Goal: Information Seeking & Learning: Learn about a topic

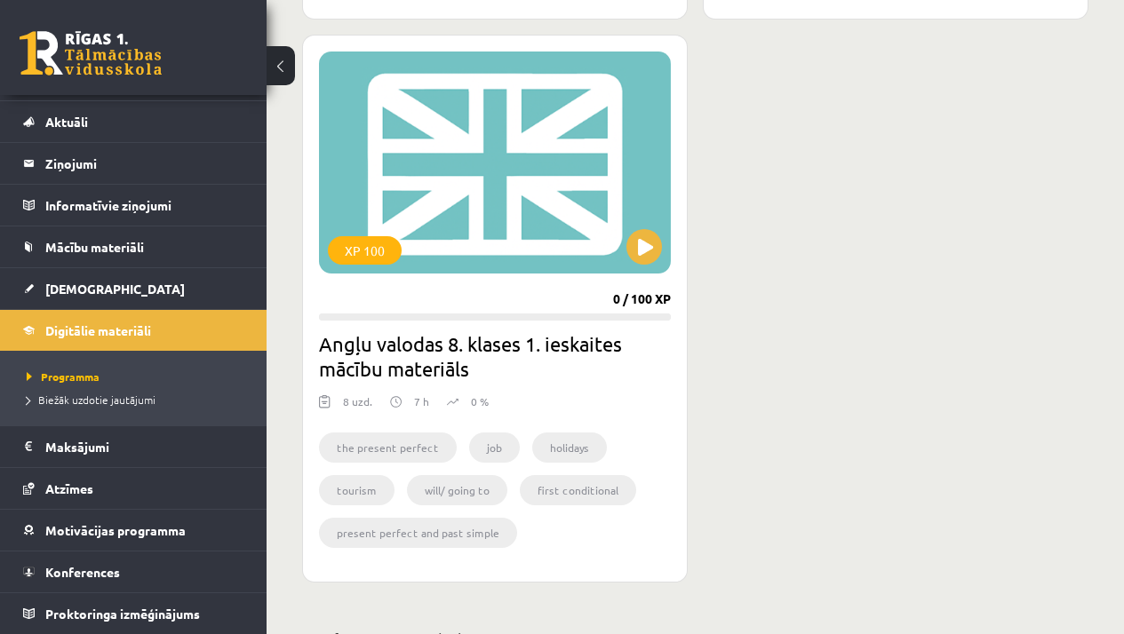
scroll to position [1360, 0]
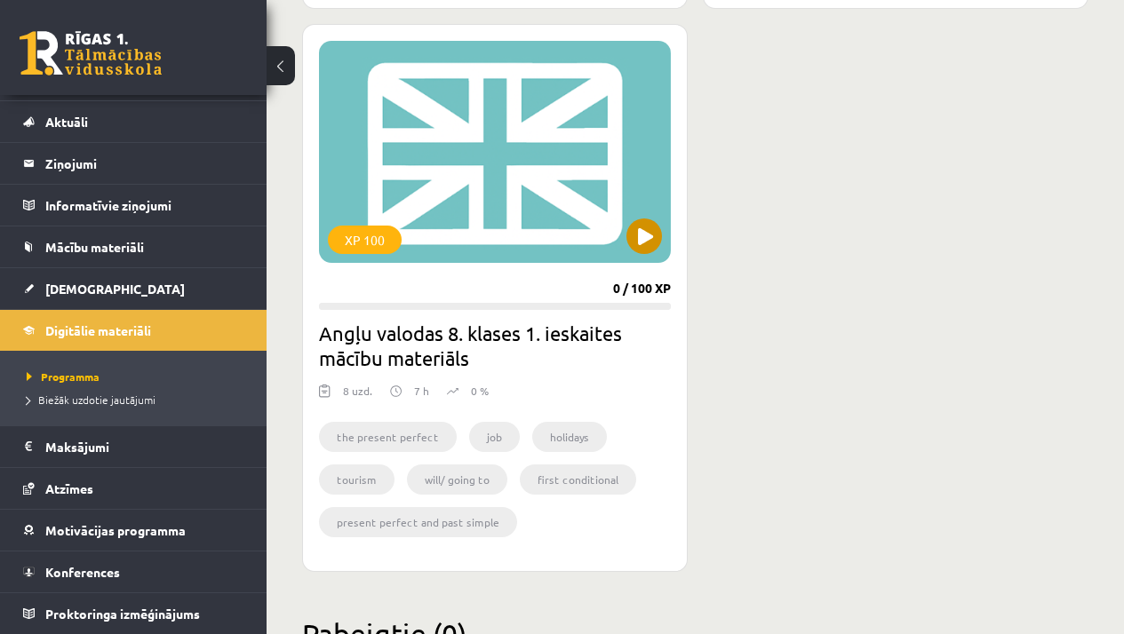
click at [439, 206] on div "XP 100" at bounding box center [495, 152] width 352 height 222
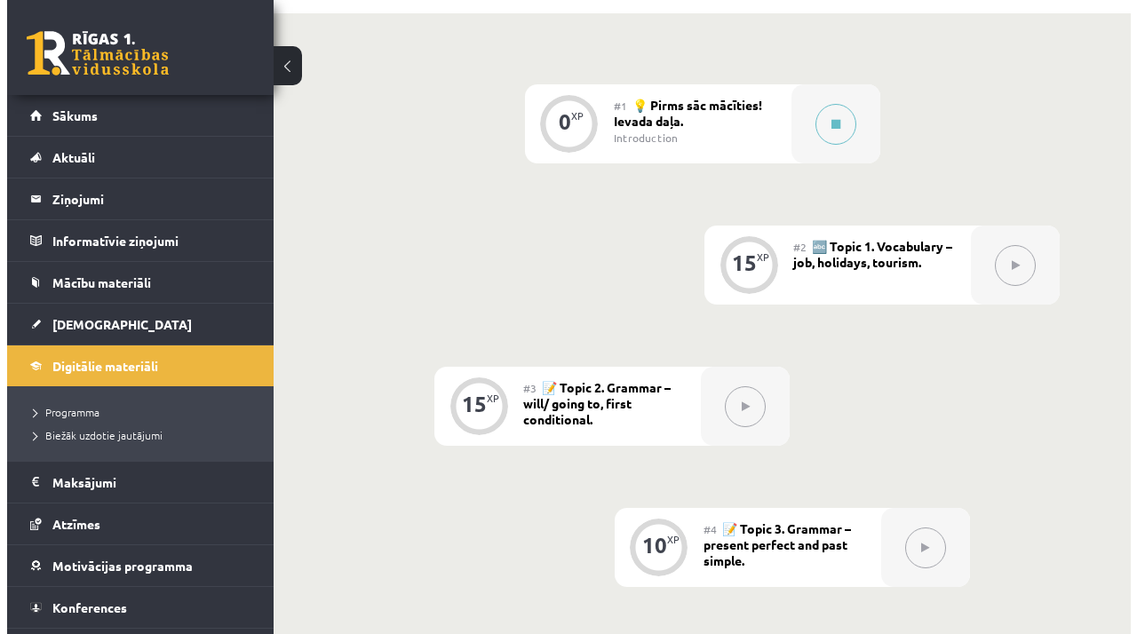
scroll to position [466, 0]
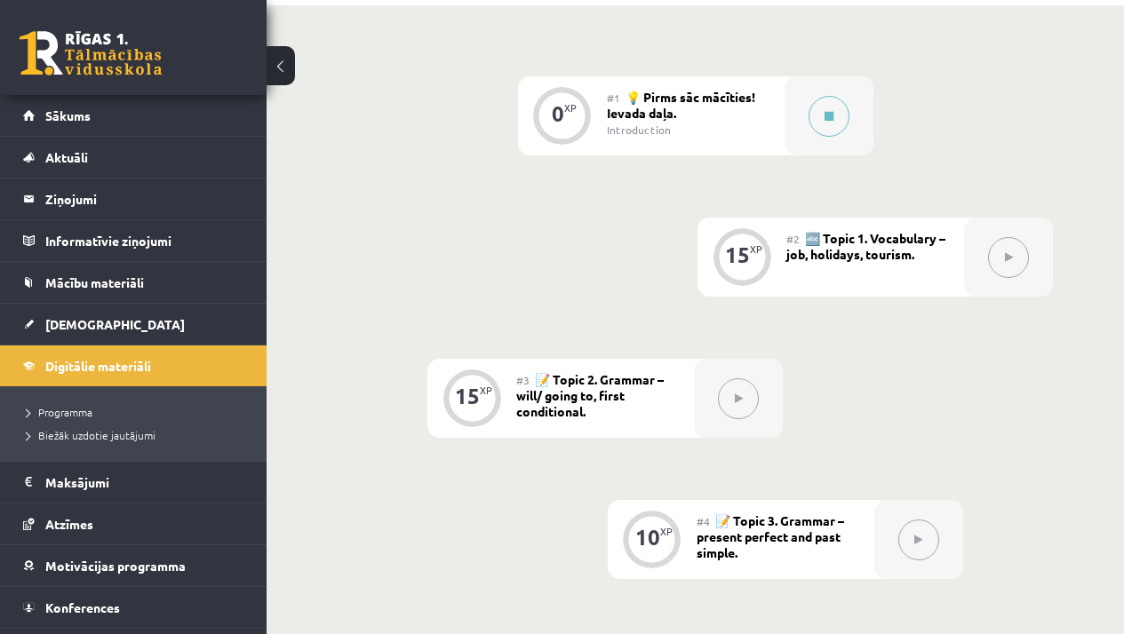
click at [993, 258] on button at bounding box center [1008, 257] width 41 height 41
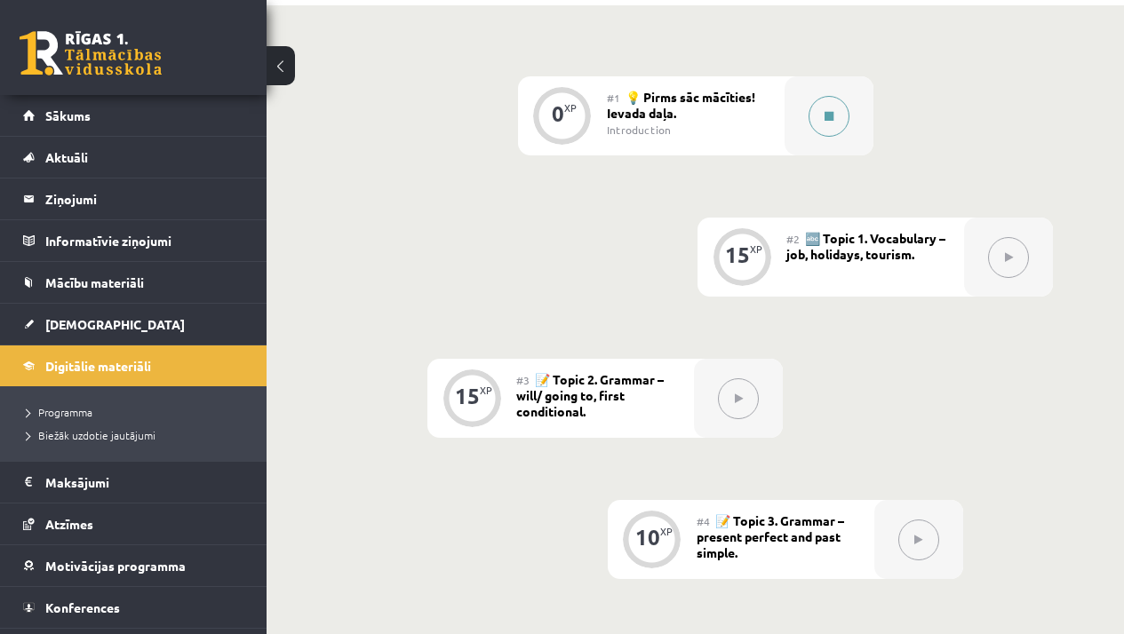
click at [817, 120] on button at bounding box center [829, 116] width 41 height 41
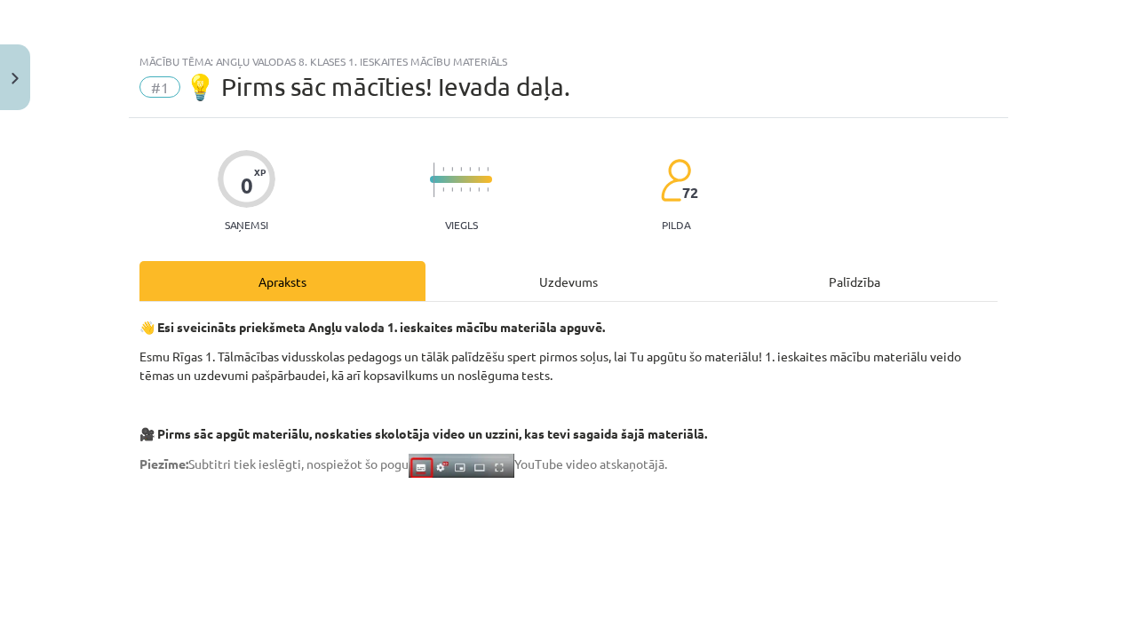
click at [586, 281] on div "Uzdevums" at bounding box center [569, 281] width 286 height 40
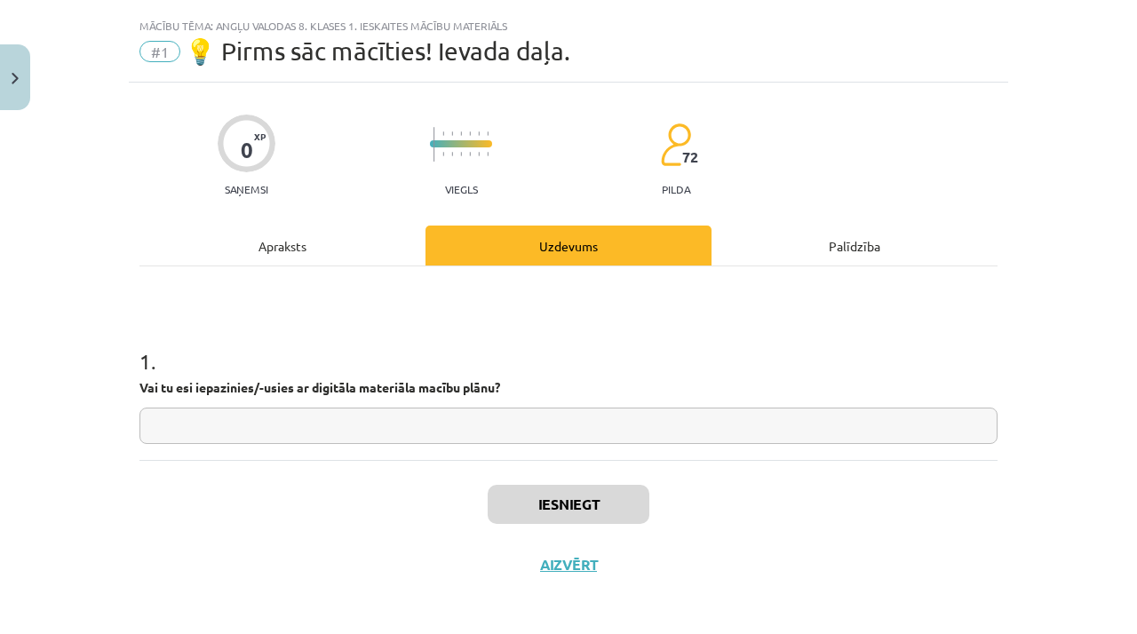
scroll to position [41, 0]
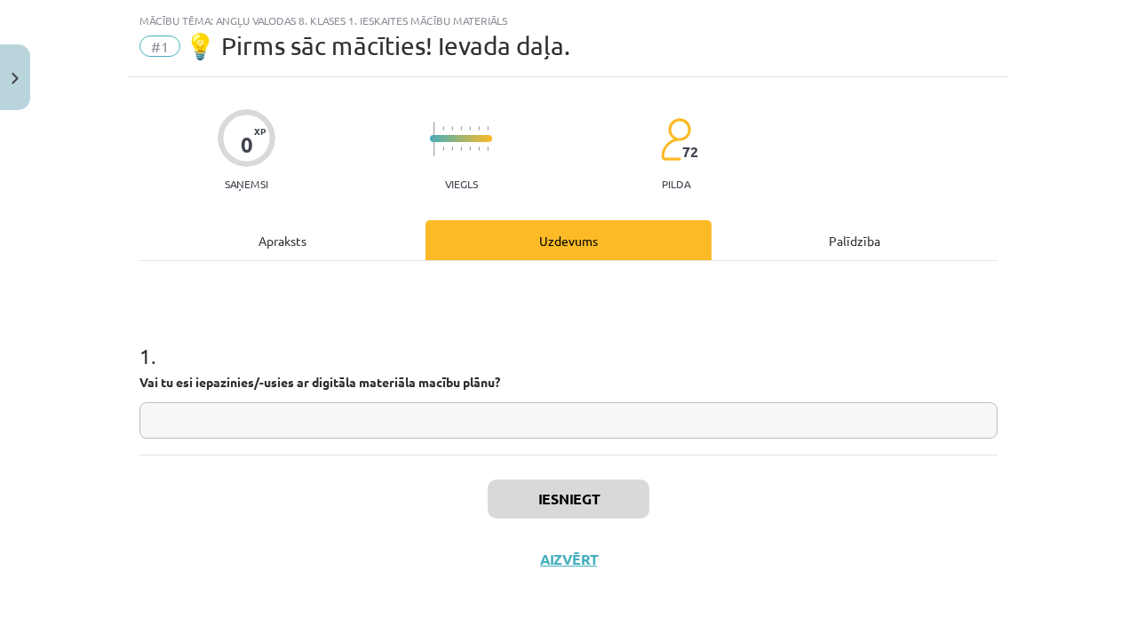
click at [589, 423] on input "text" at bounding box center [568, 420] width 858 height 36
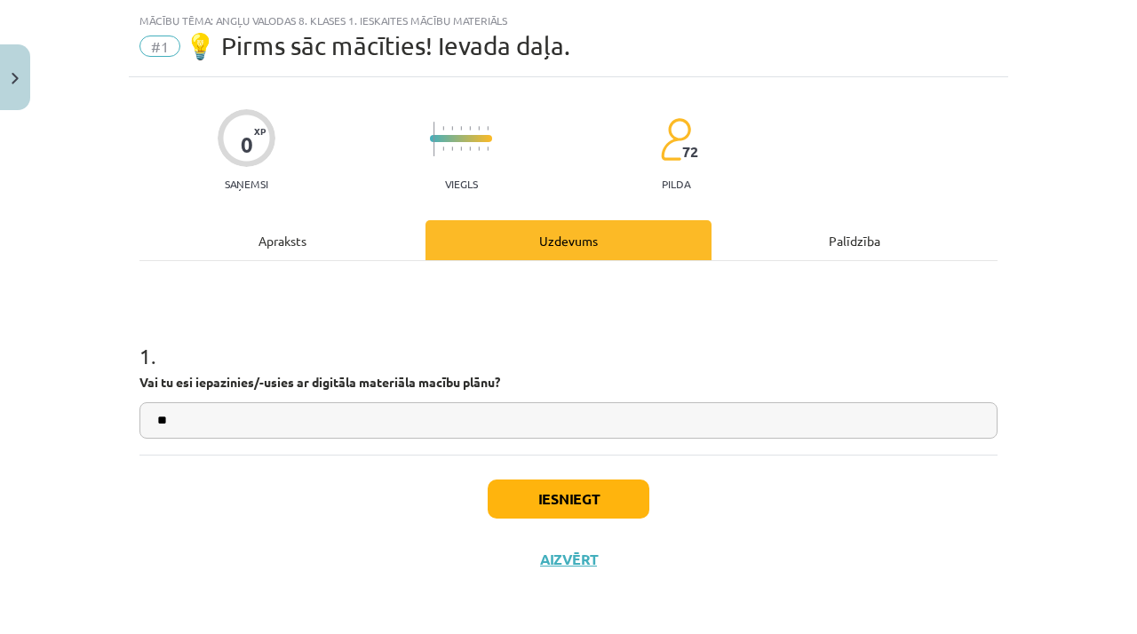
type input "**"
click at [546, 503] on button "Iesniegt" at bounding box center [569, 499] width 162 height 39
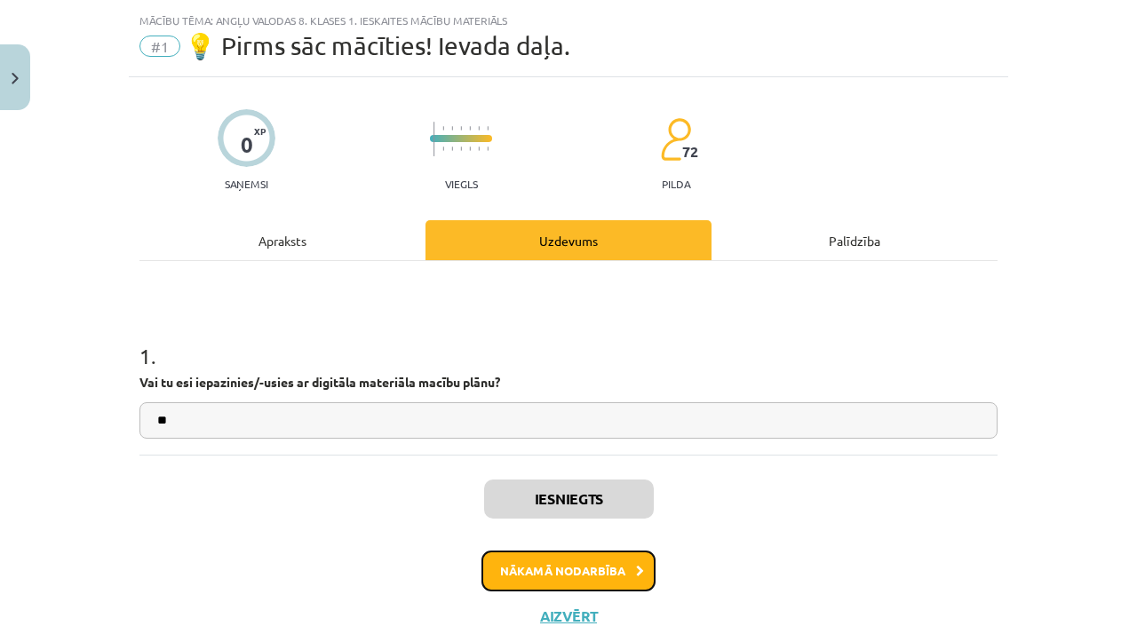
click at [585, 567] on button "Nākamā nodarbība" at bounding box center [569, 571] width 174 height 41
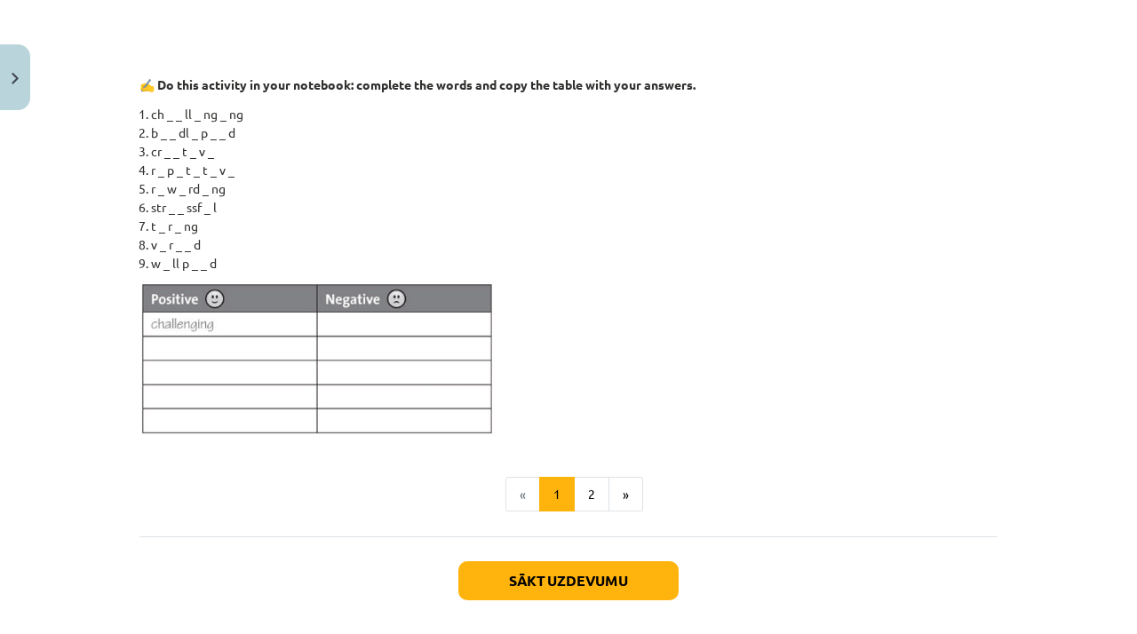
scroll to position [1408, 0]
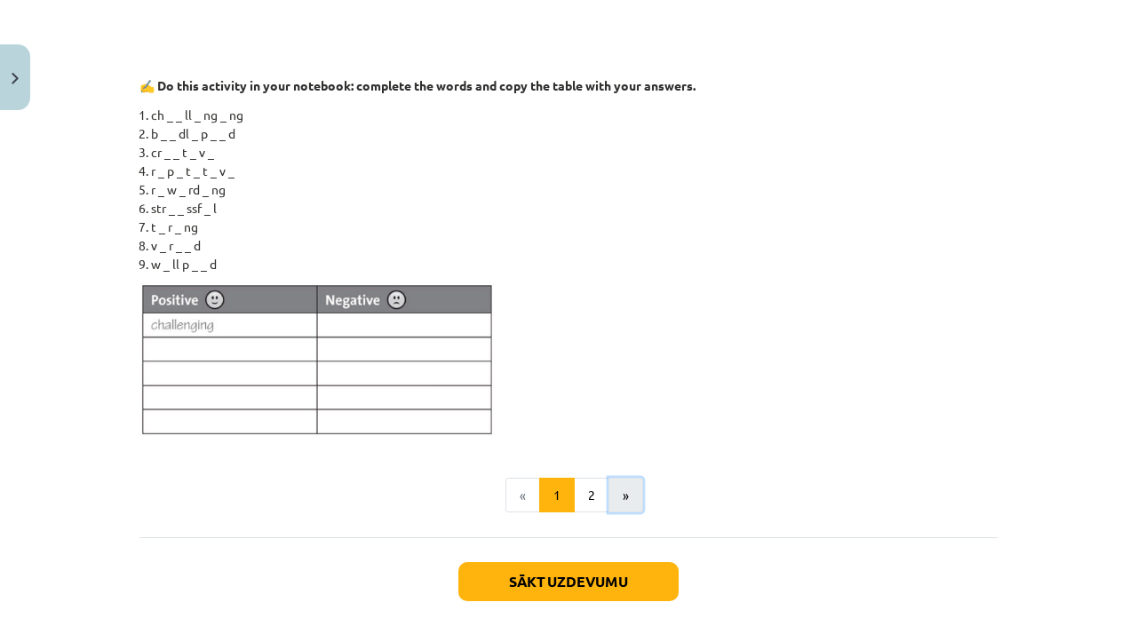
click at [619, 498] on button "»" at bounding box center [626, 496] width 35 height 36
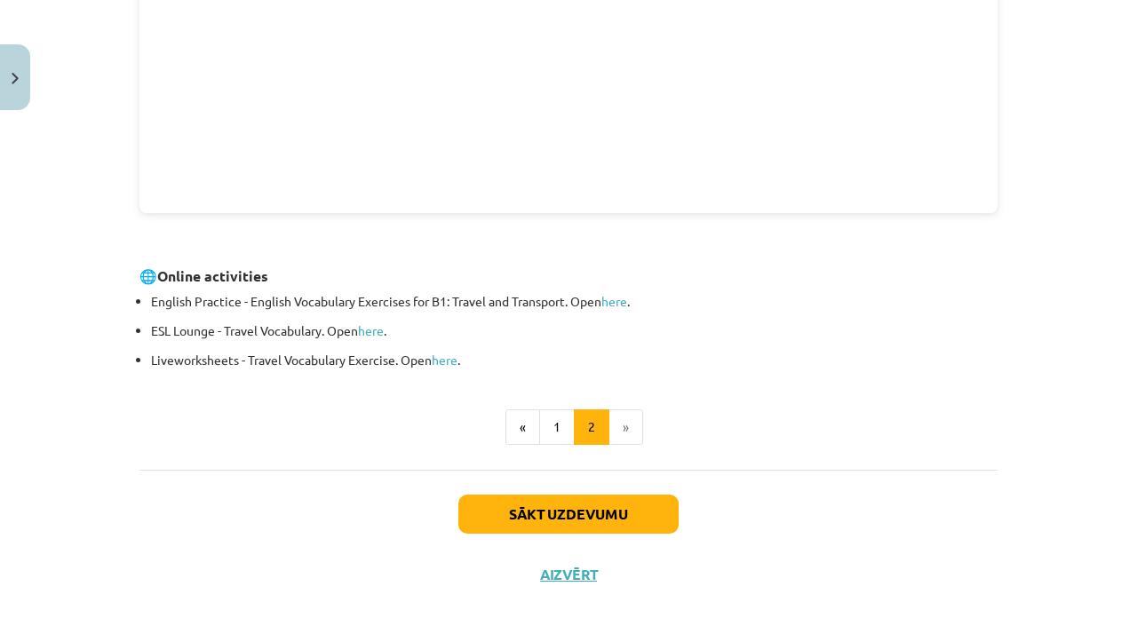
scroll to position [652, 0]
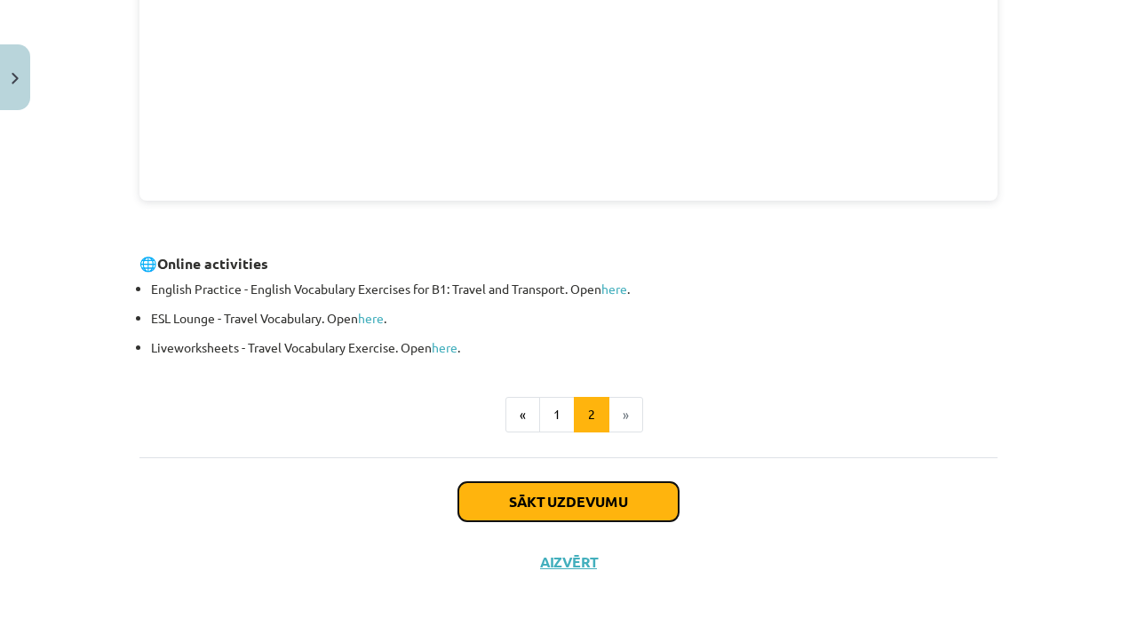
click at [568, 492] on button "Sākt uzdevumu" at bounding box center [568, 501] width 220 height 39
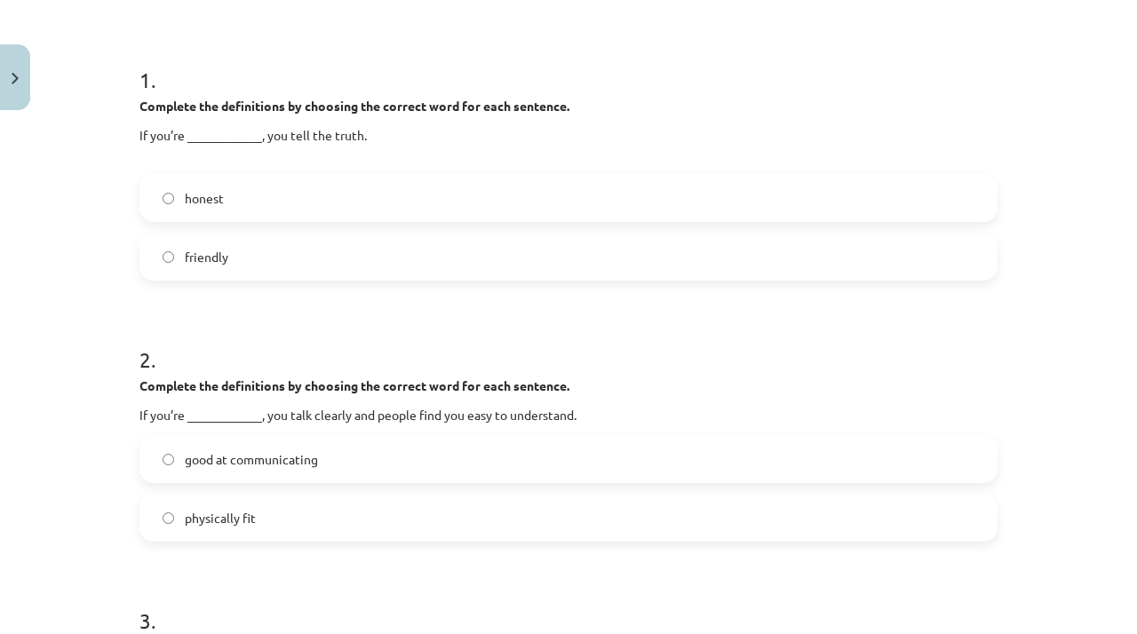
scroll to position [203, 0]
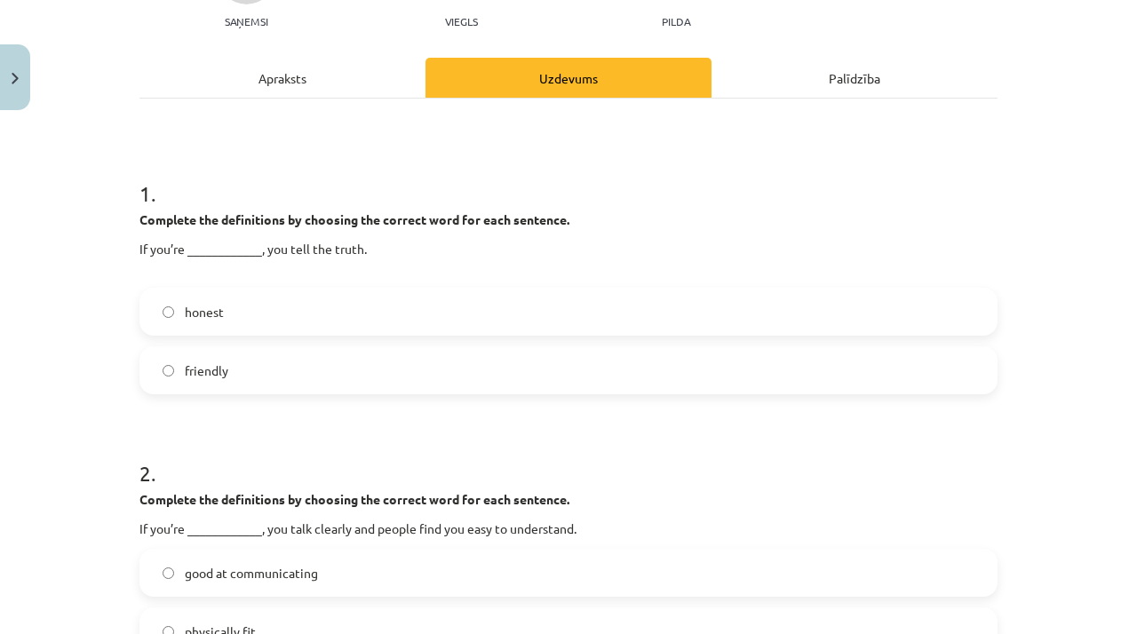
click at [255, 305] on label "honest" at bounding box center [568, 312] width 855 height 44
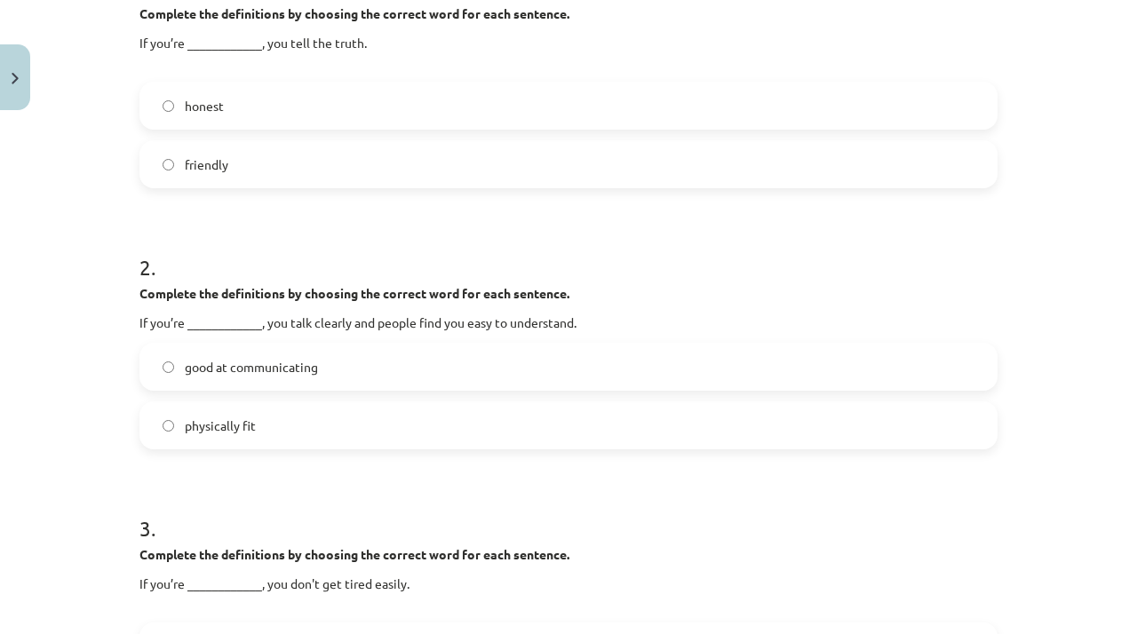
scroll to position [410, 0]
click at [374, 354] on label "good at communicating" at bounding box center [568, 366] width 855 height 44
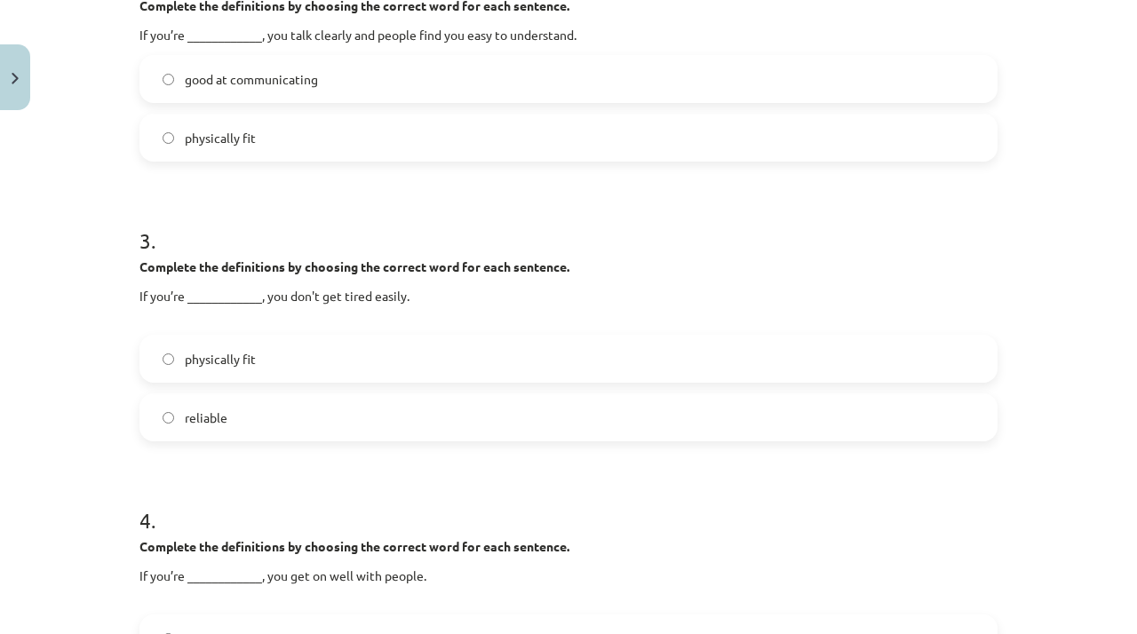
scroll to position [701, 0]
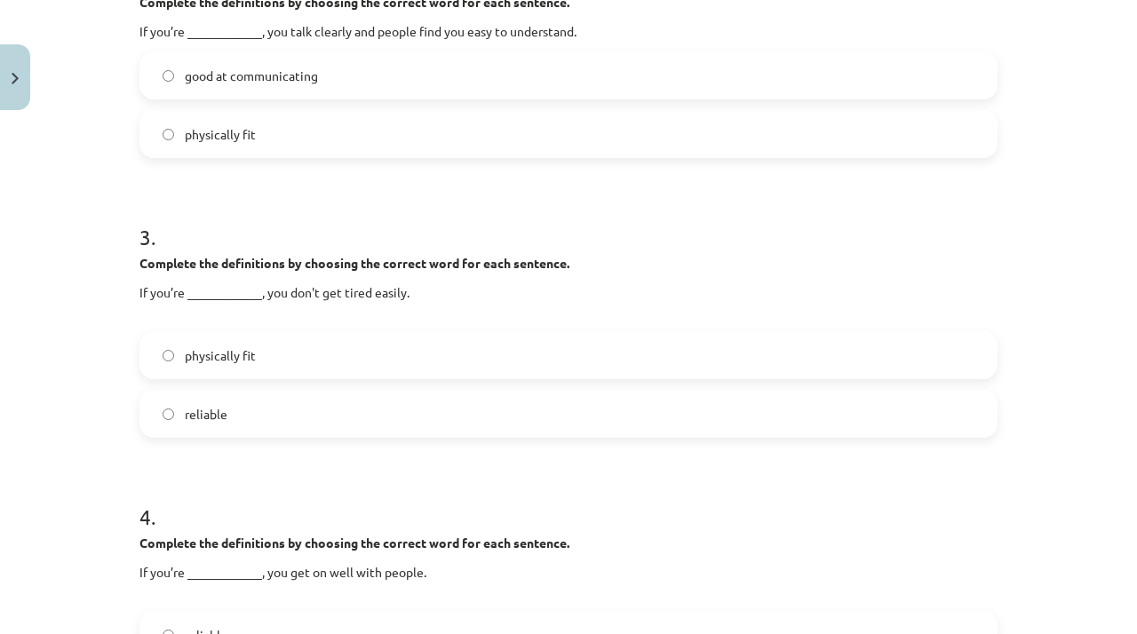
click at [374, 354] on label "physically fit" at bounding box center [568, 355] width 855 height 44
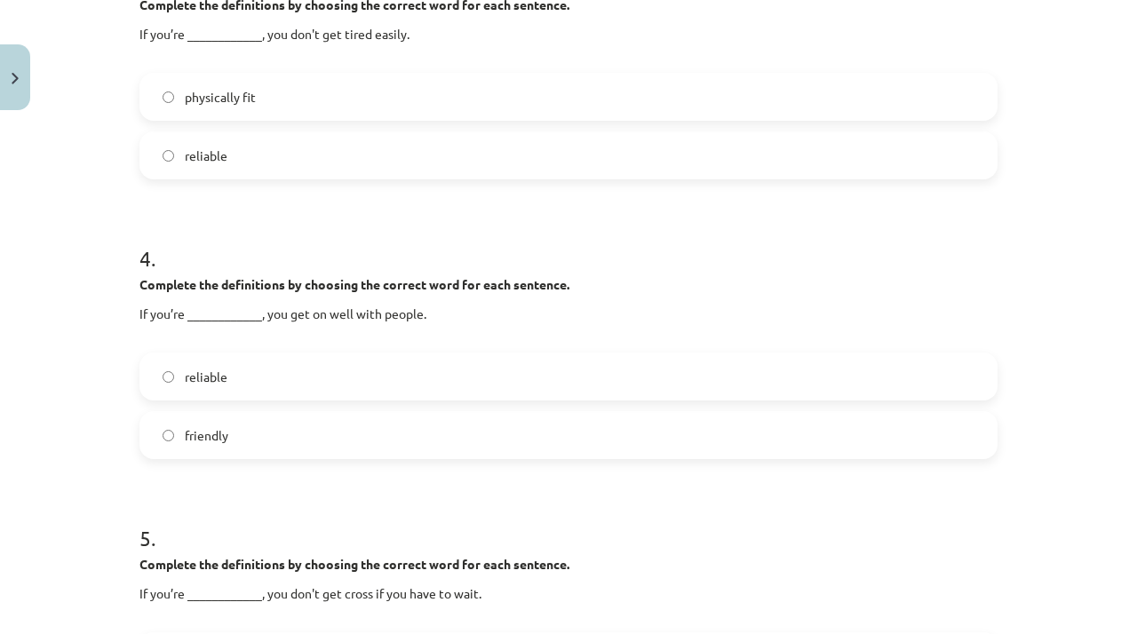
scroll to position [968, 0]
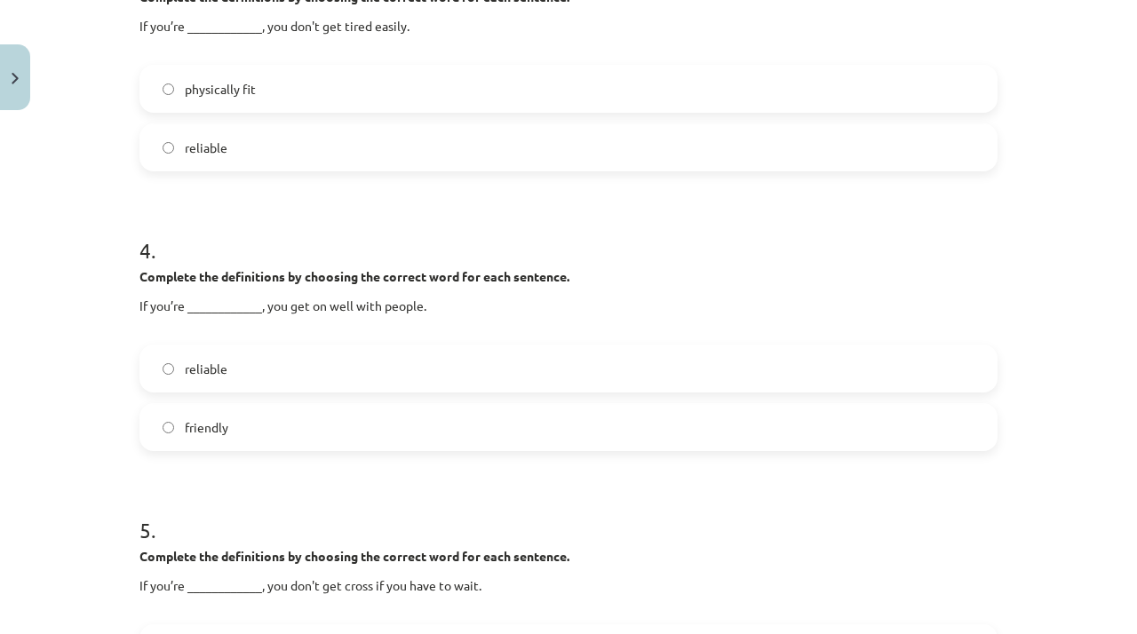
click at [348, 429] on label "friendly" at bounding box center [568, 427] width 855 height 44
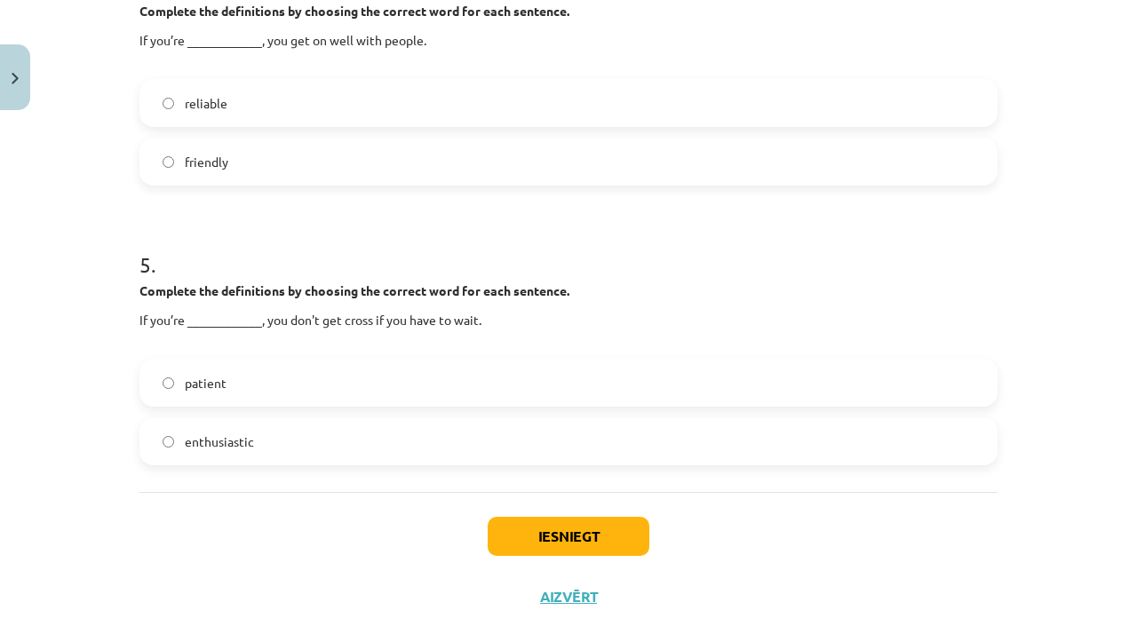
scroll to position [1235, 0]
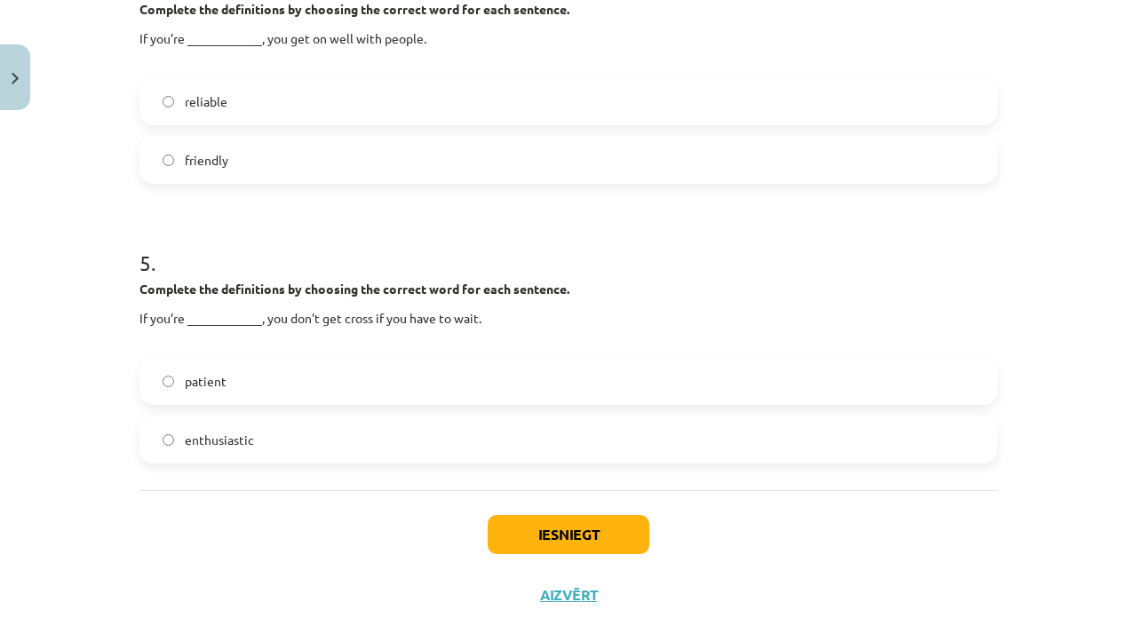
click at [348, 429] on label "enthusiastic" at bounding box center [568, 440] width 855 height 44
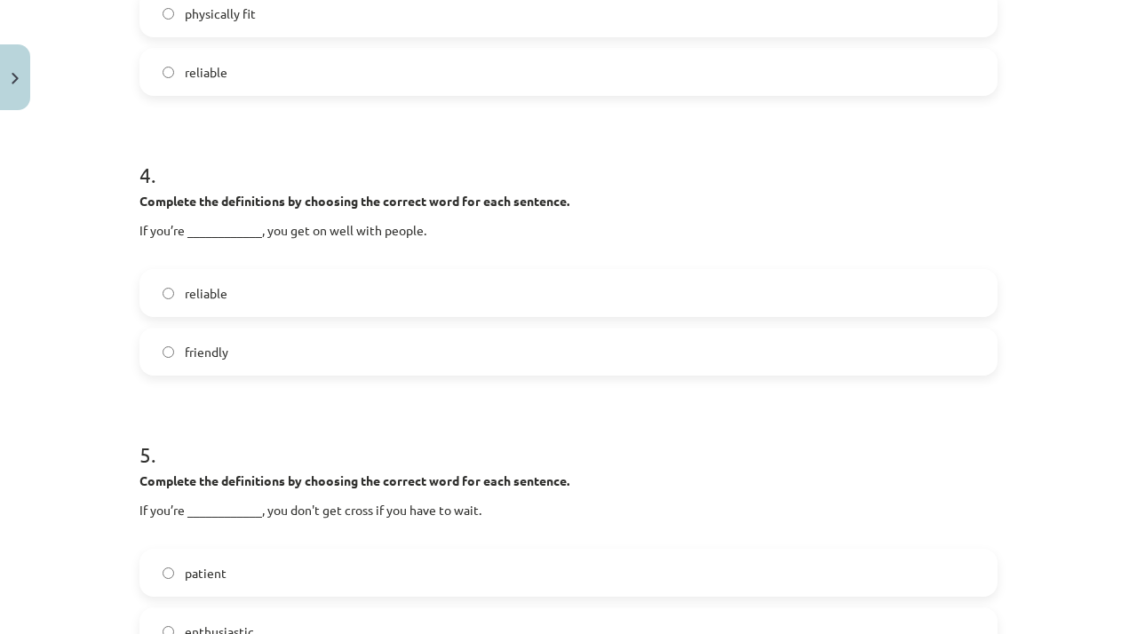
scroll to position [1271, 0]
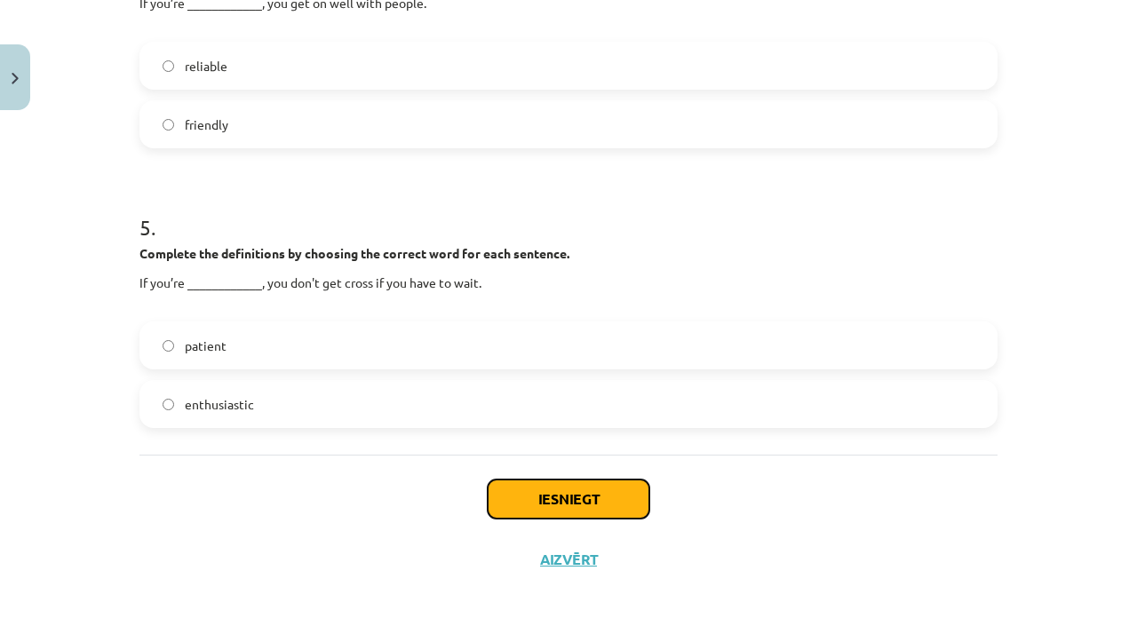
click at [563, 502] on button "Iesniegt" at bounding box center [569, 499] width 162 height 39
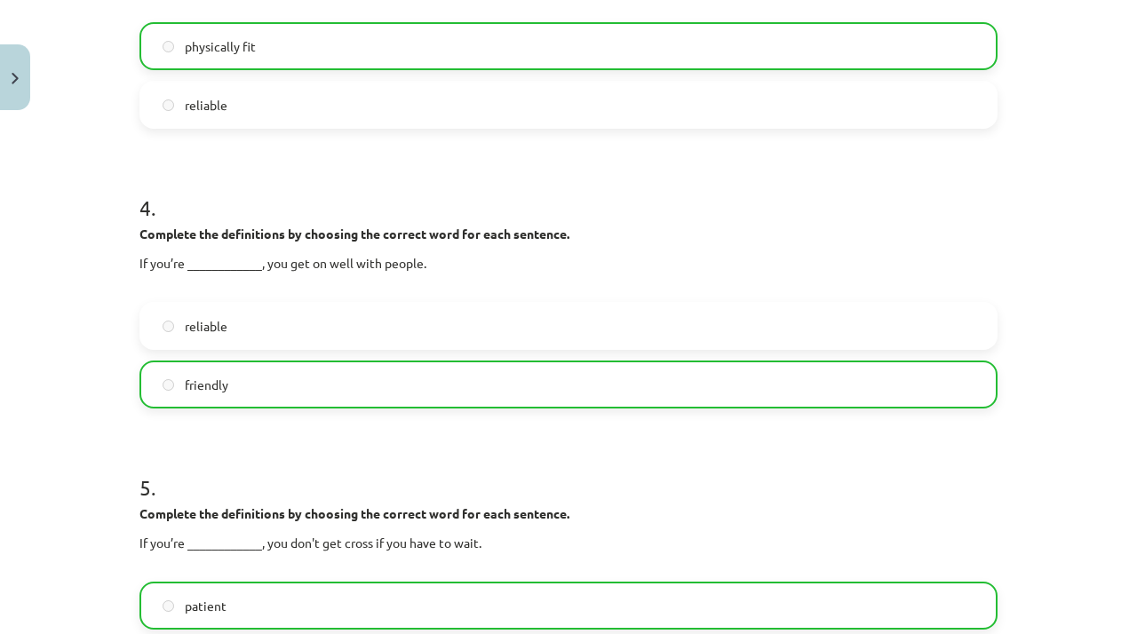
scroll to position [1327, 0]
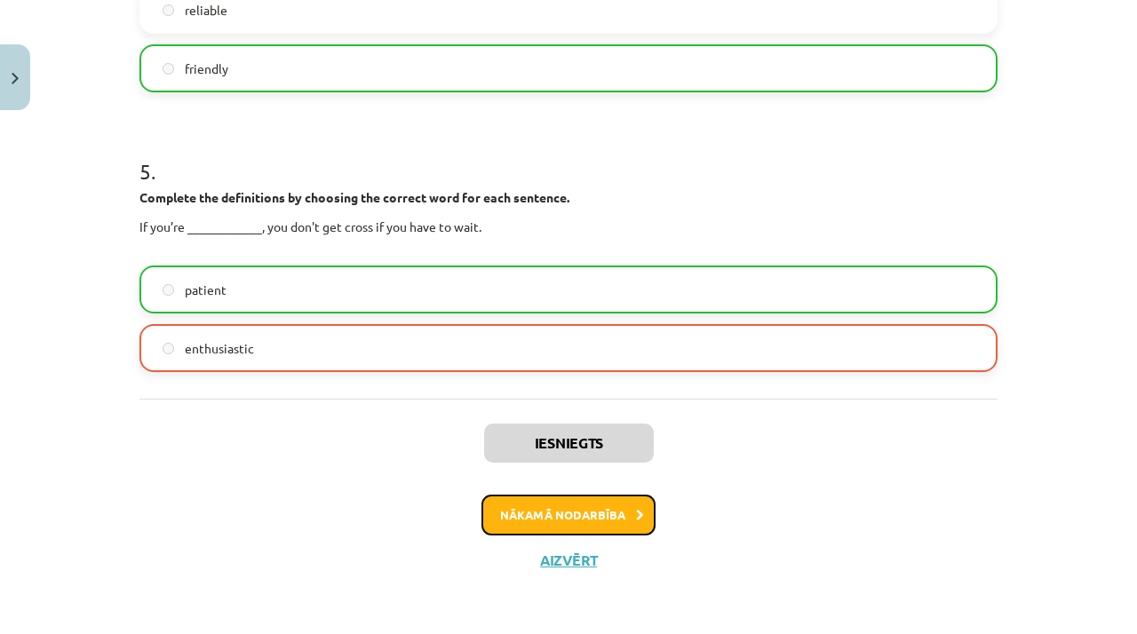
click at [607, 519] on button "Nākamā nodarbība" at bounding box center [569, 515] width 174 height 41
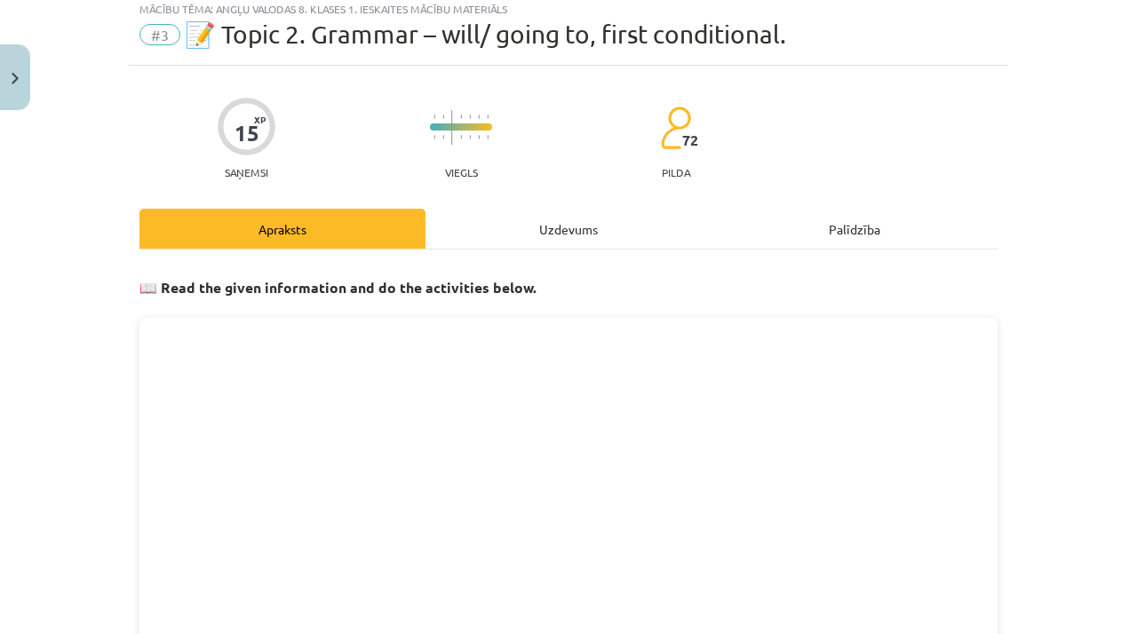
scroll to position [59, 0]
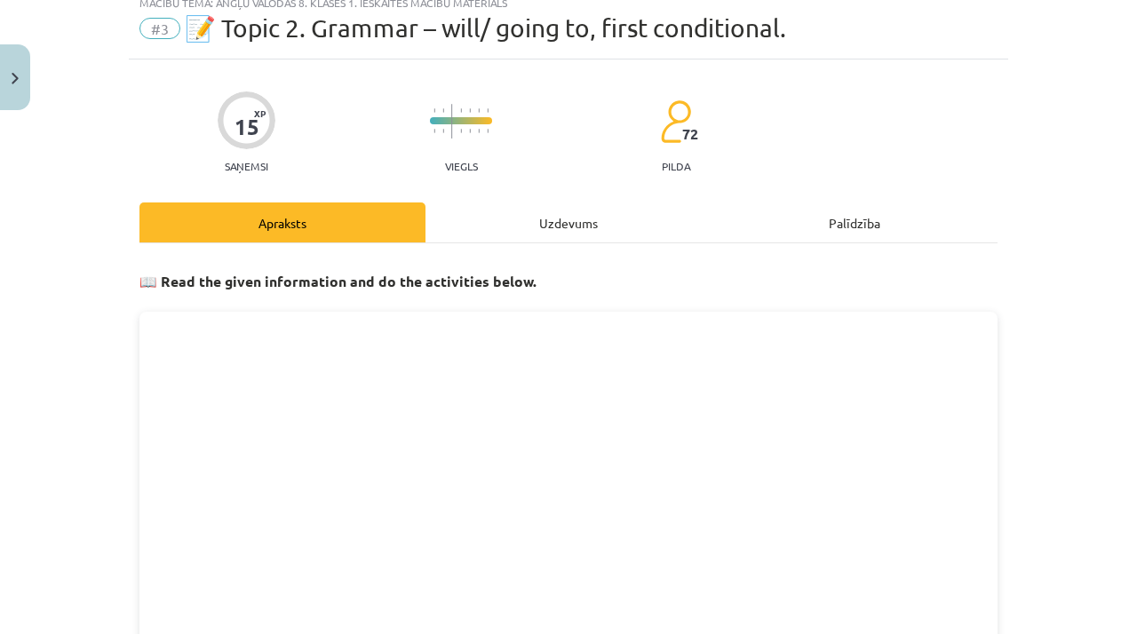
click at [558, 224] on div "Uzdevums" at bounding box center [569, 223] width 286 height 40
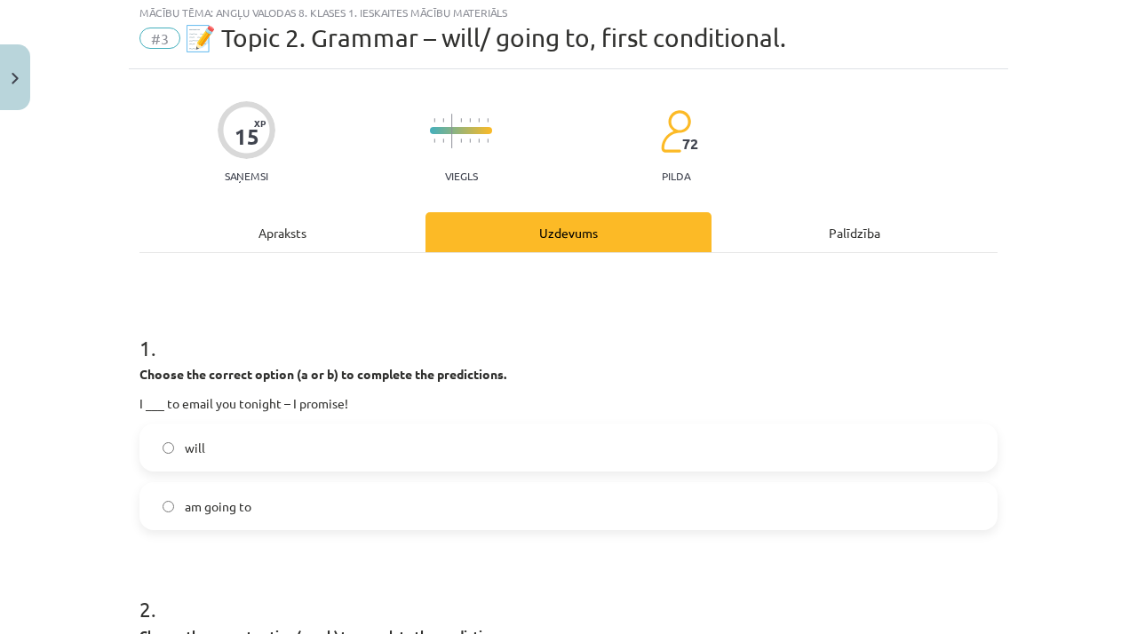
scroll to position [44, 0]
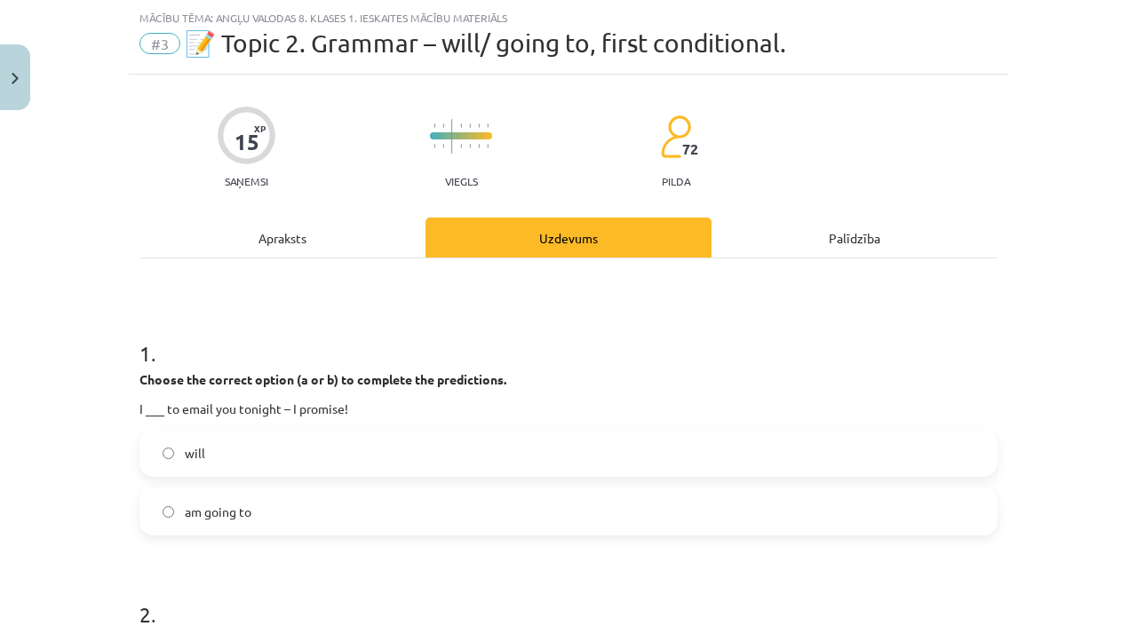
click at [376, 237] on div "Apraksts" at bounding box center [282, 238] width 286 height 40
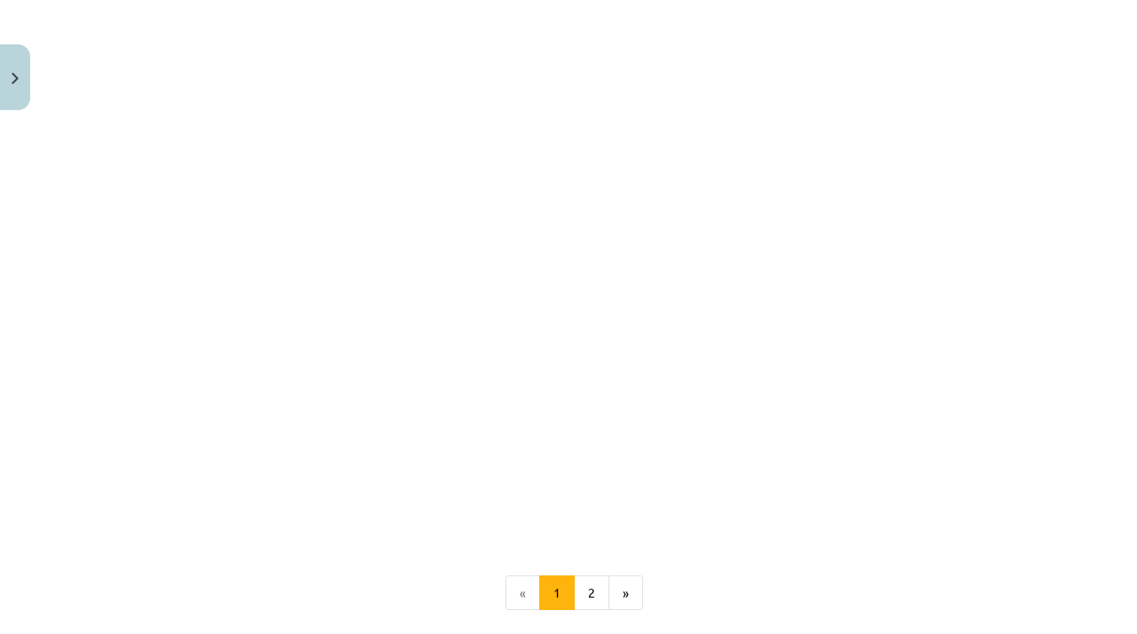
scroll to position [1400, 0]
click at [595, 593] on button "2" at bounding box center [592, 602] width 36 height 36
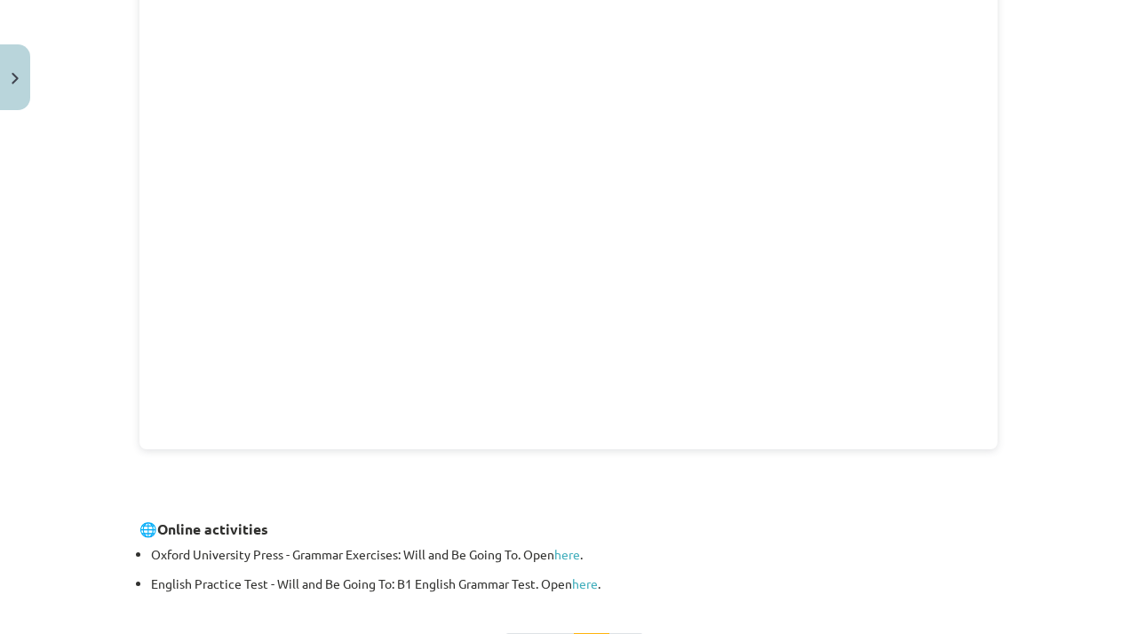
scroll to position [640, 0]
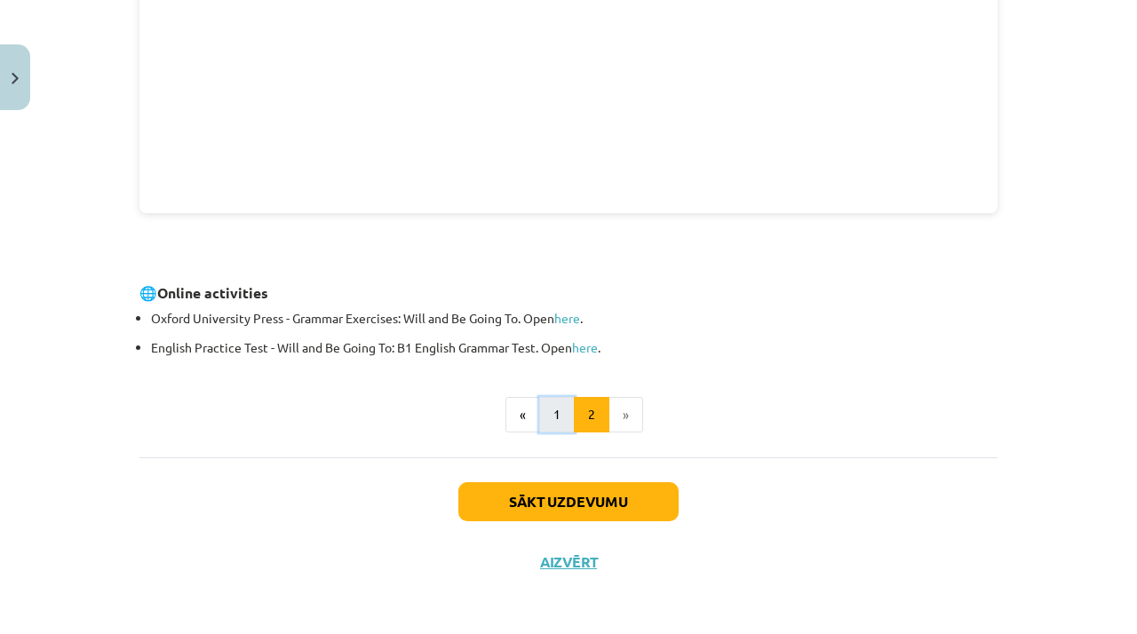
click at [549, 424] on button "1" at bounding box center [557, 415] width 36 height 36
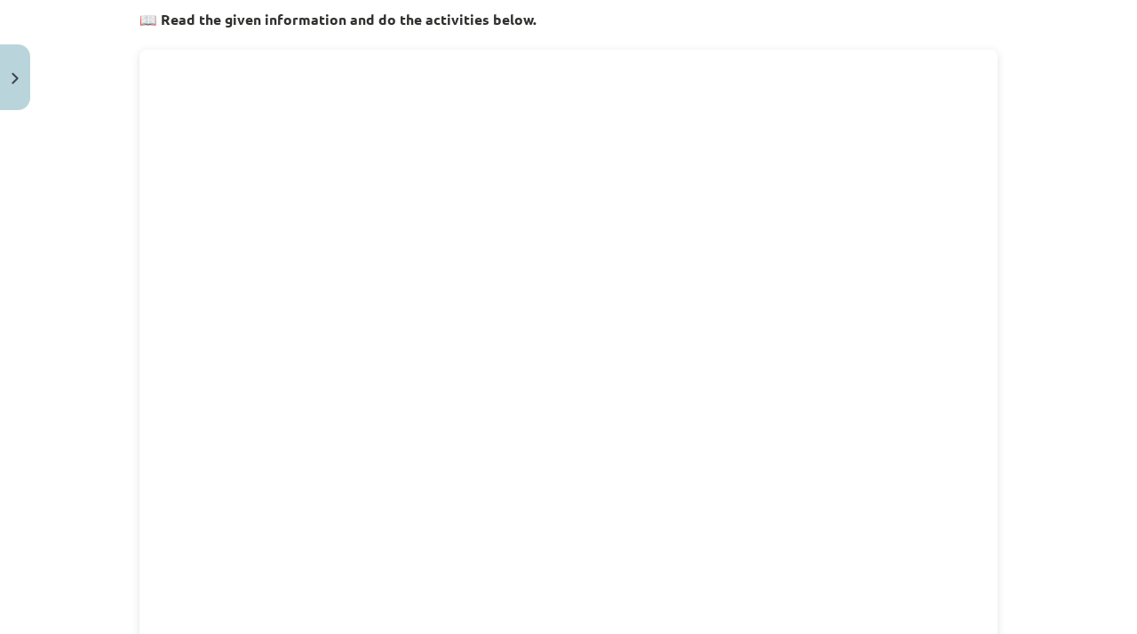
scroll to position [0, 0]
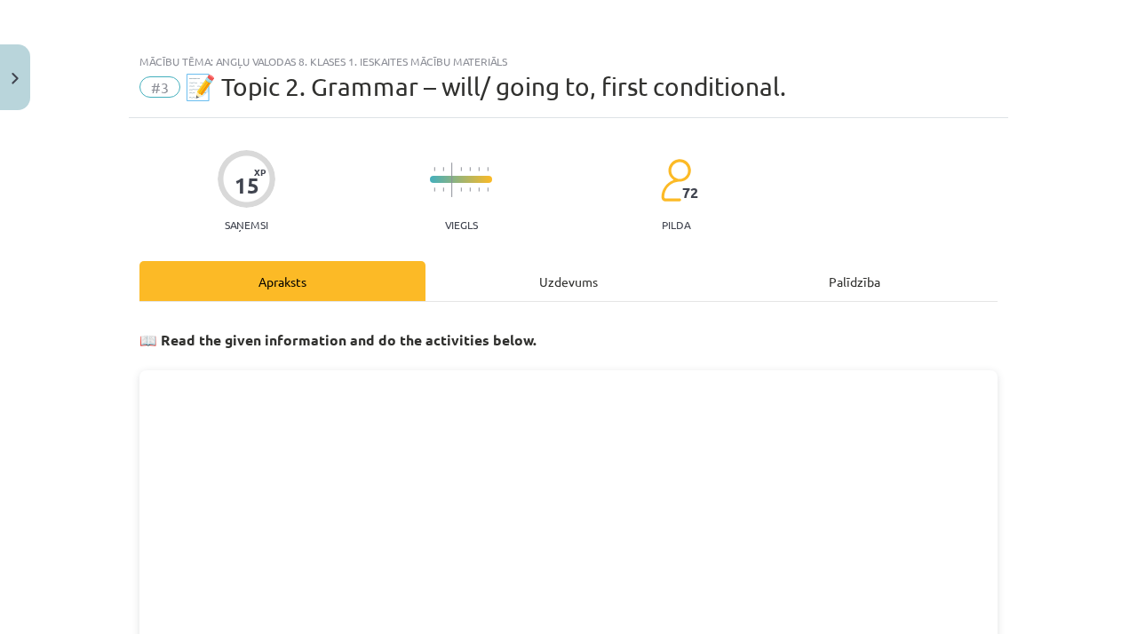
click at [532, 266] on div "Uzdevums" at bounding box center [569, 281] width 286 height 40
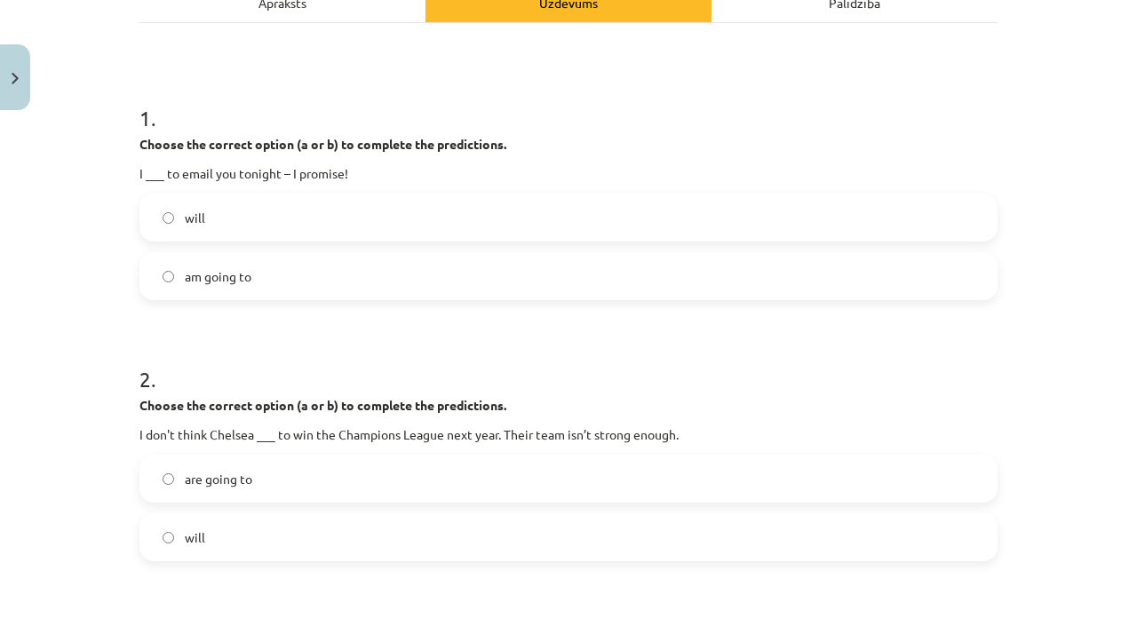
scroll to position [306, 0]
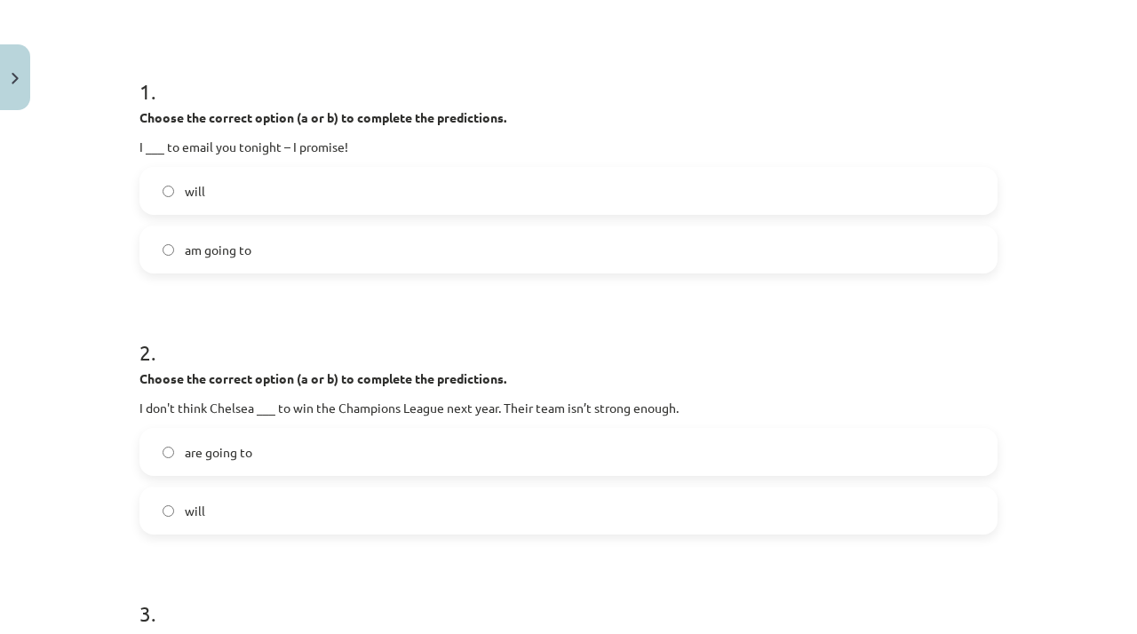
click at [559, 248] on label "am going to" at bounding box center [568, 249] width 855 height 44
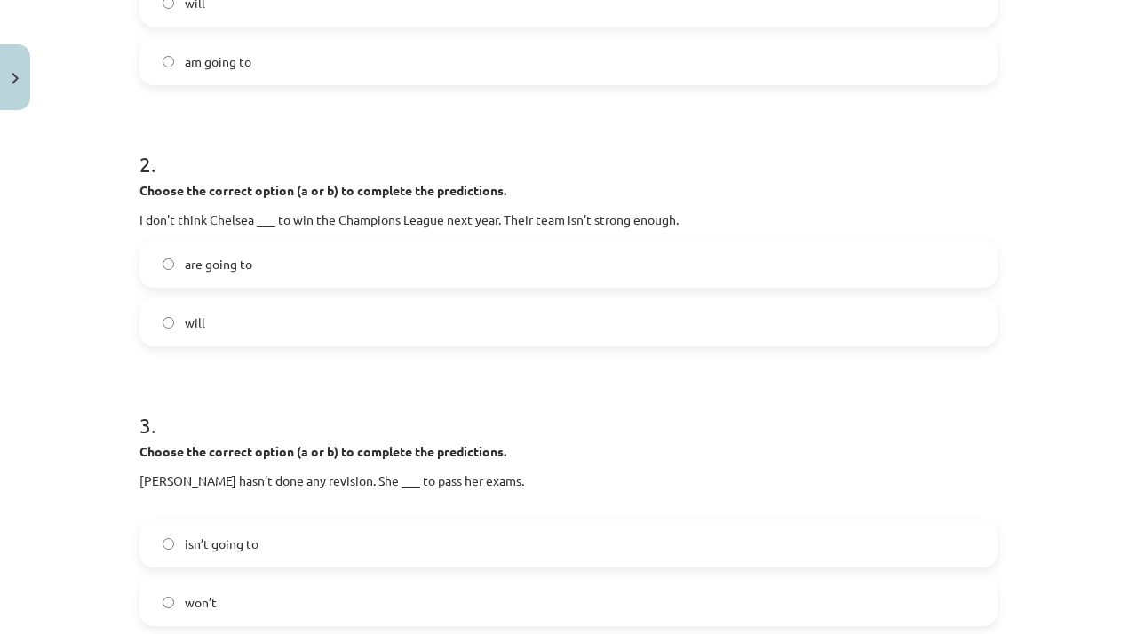
scroll to position [495, 0]
click at [439, 266] on label "are going to" at bounding box center [568, 263] width 855 height 44
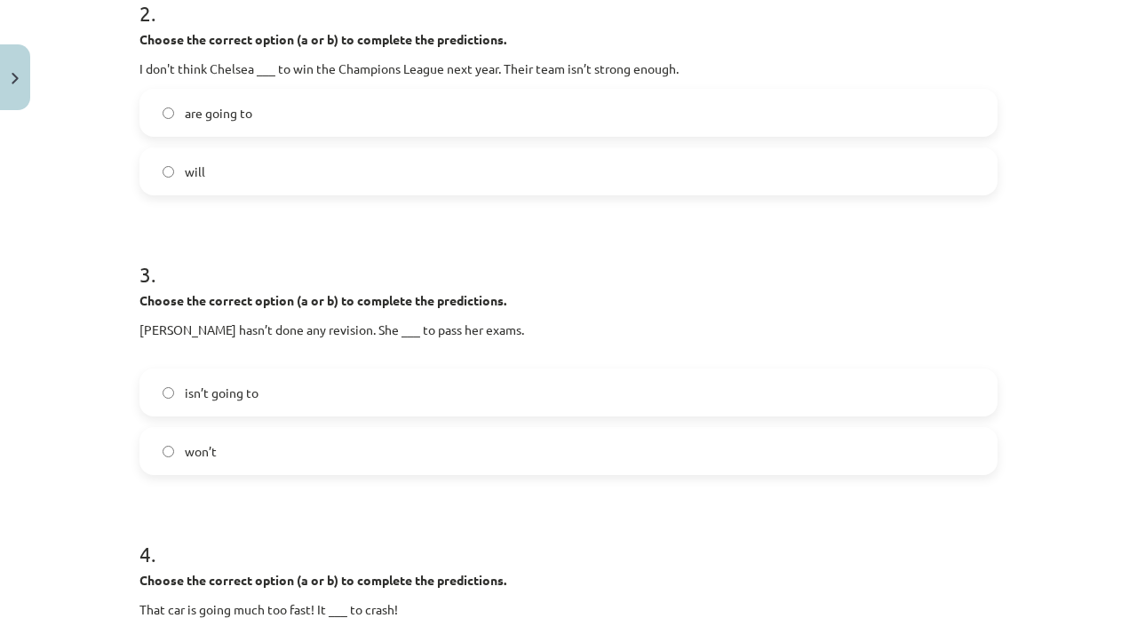
scroll to position [650, 0]
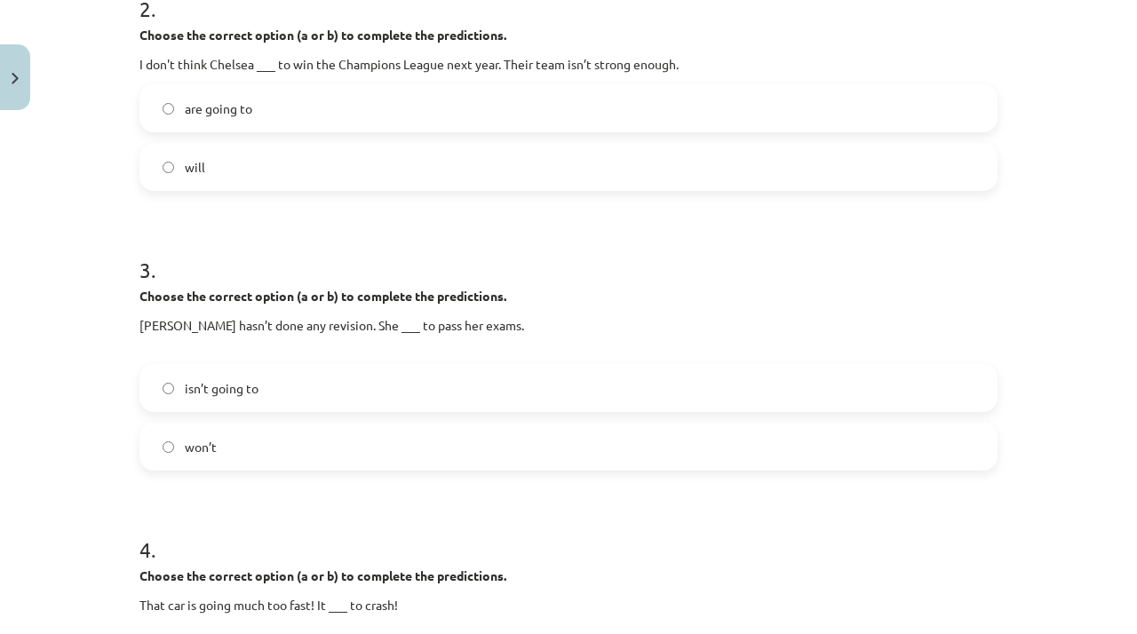
click at [334, 439] on label "won’t" at bounding box center [568, 447] width 855 height 44
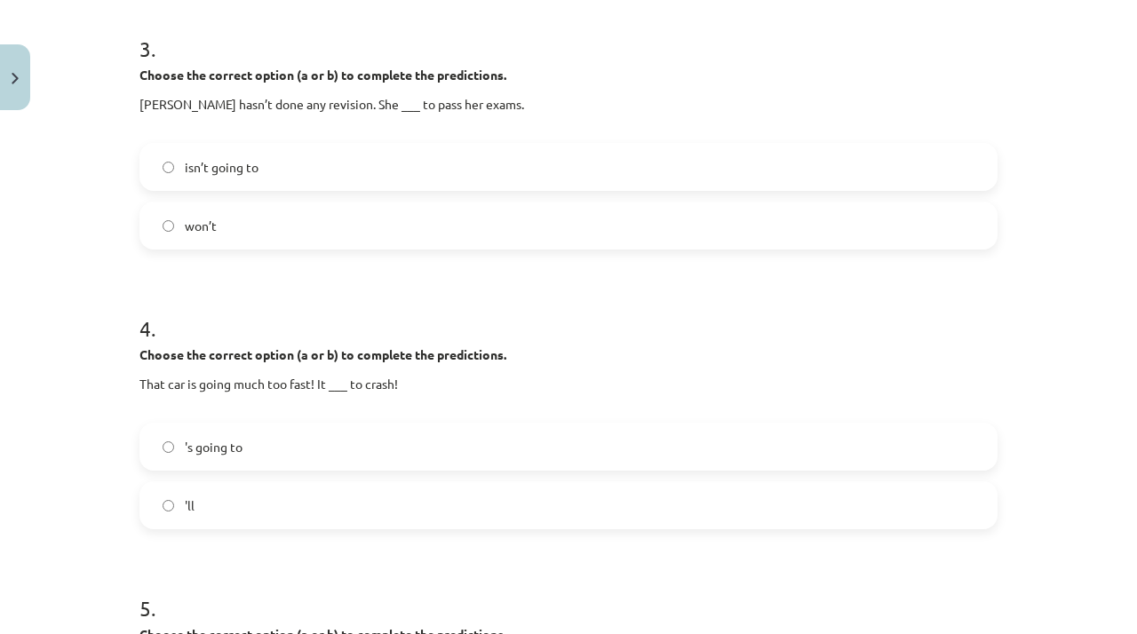
scroll to position [879, 0]
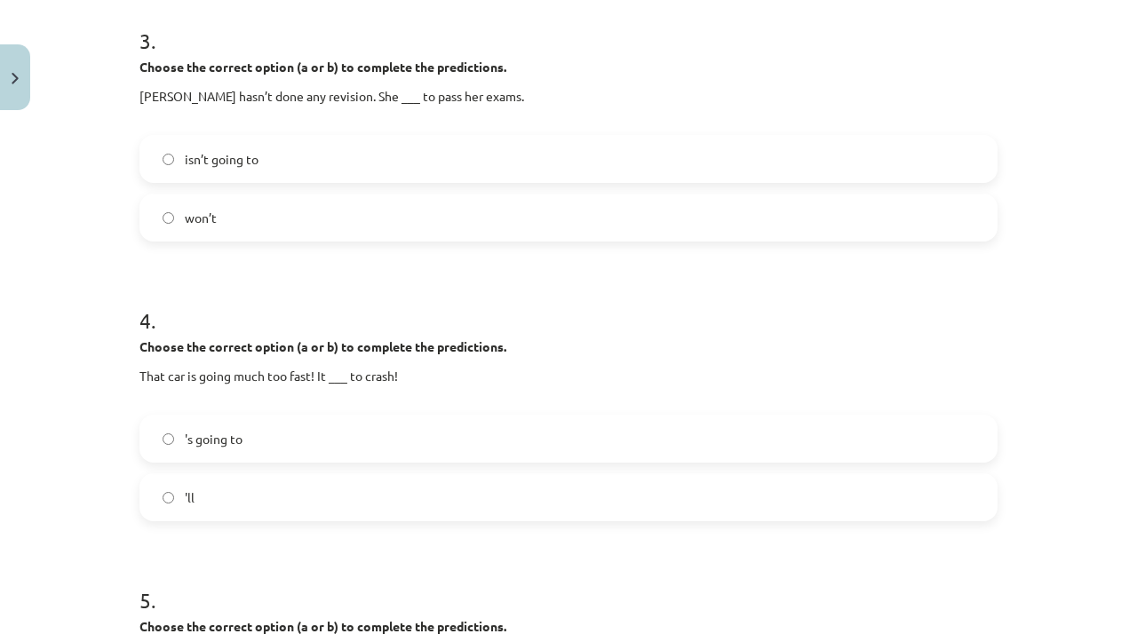
click at [255, 496] on label "'ll" at bounding box center [568, 497] width 855 height 44
click at [256, 444] on label "'s going to" at bounding box center [568, 439] width 855 height 44
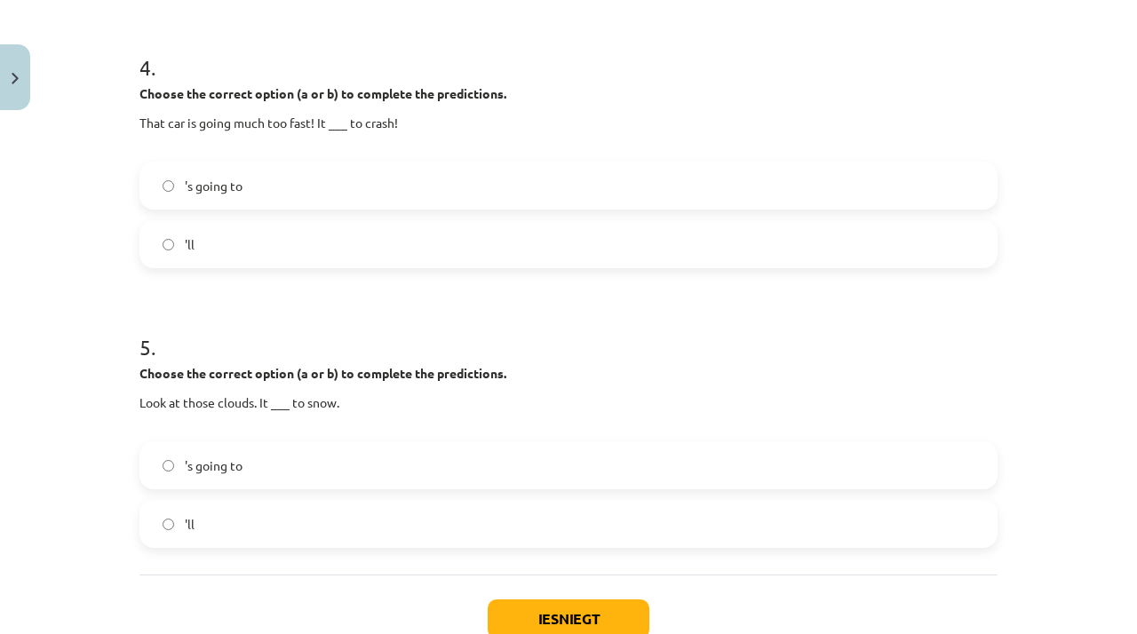
scroll to position [1139, 0]
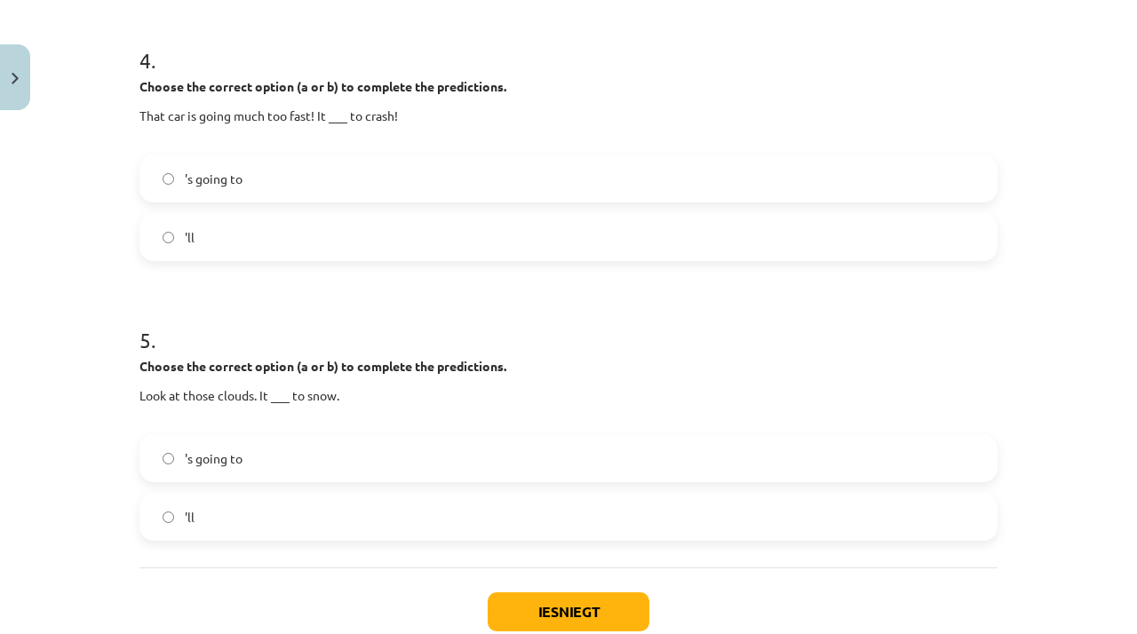
click at [230, 461] on span "'s going to" at bounding box center [214, 459] width 58 height 19
click at [627, 611] on button "Iesniegt" at bounding box center [569, 612] width 162 height 39
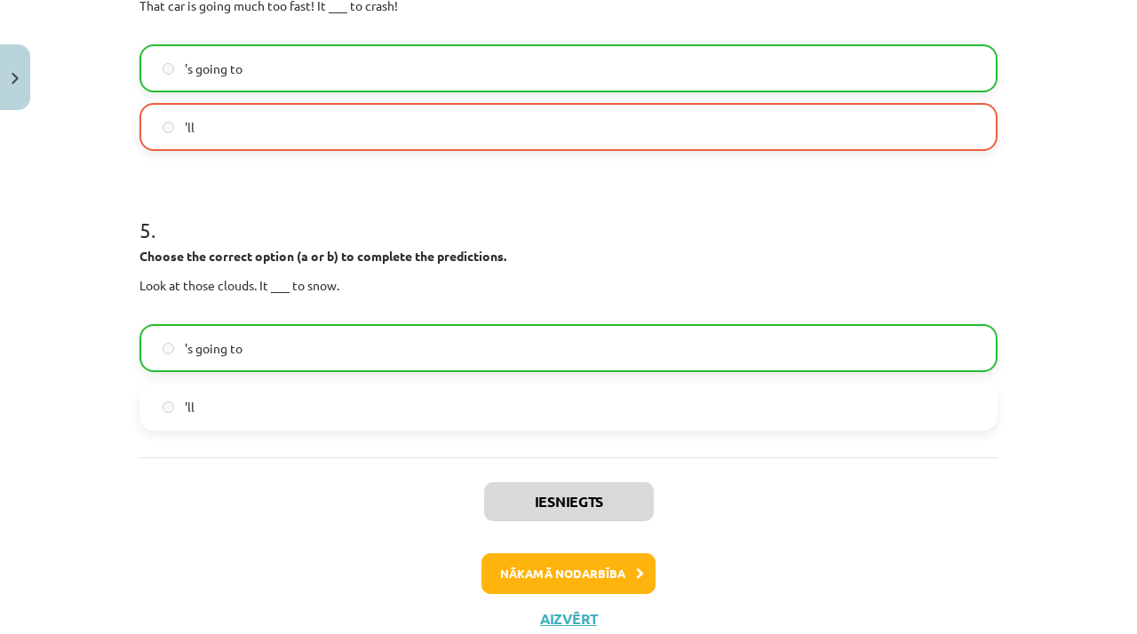
scroll to position [1308, 0]
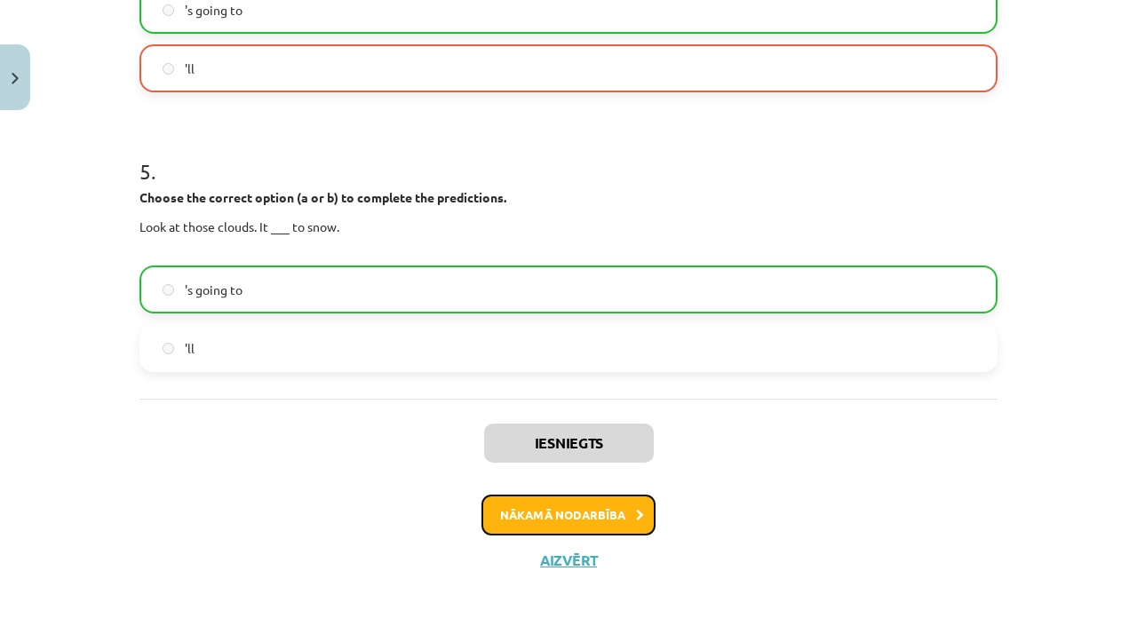
click at [576, 518] on button "Nākamā nodarbība" at bounding box center [569, 515] width 174 height 41
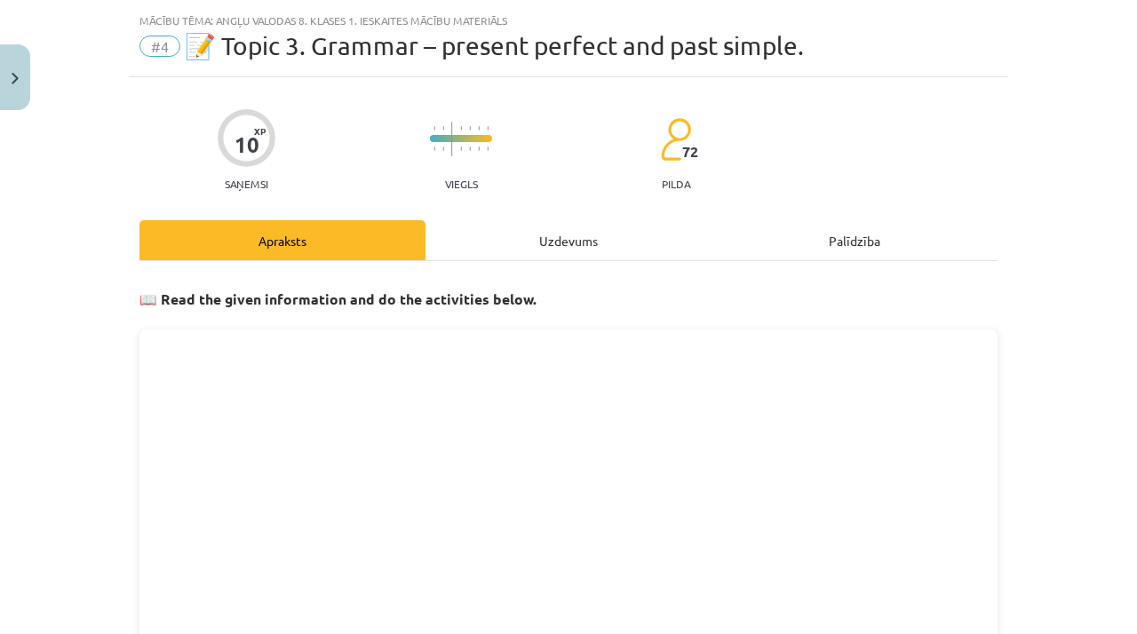
scroll to position [0, 0]
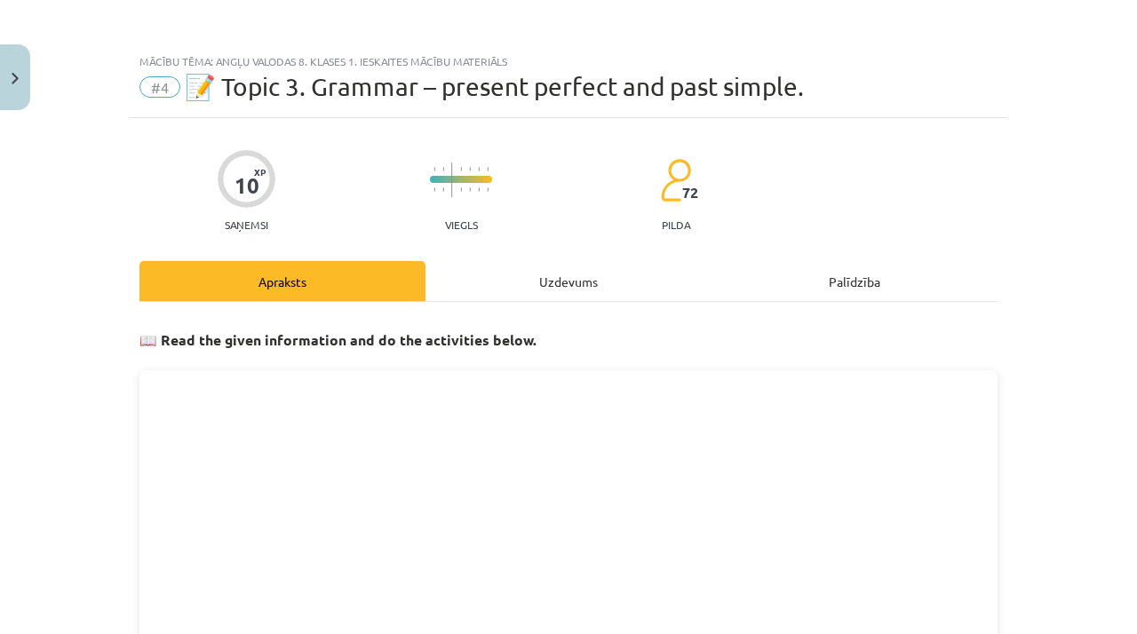
click at [864, 281] on div "Palīdzība" at bounding box center [855, 281] width 286 height 40
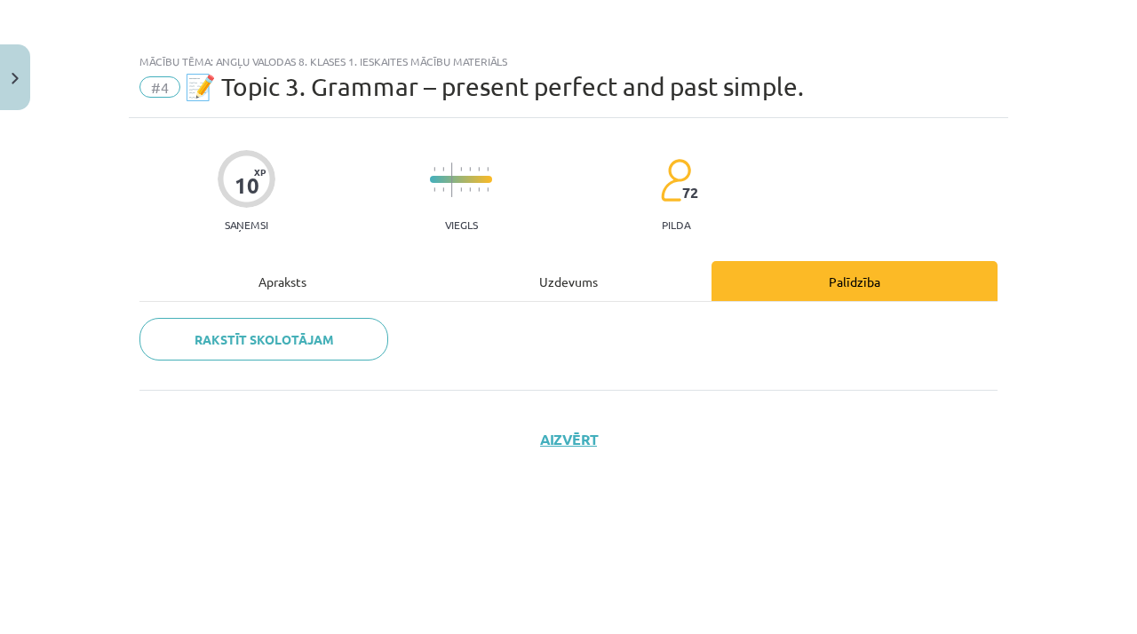
click at [245, 288] on div "Apraksts" at bounding box center [282, 281] width 286 height 40
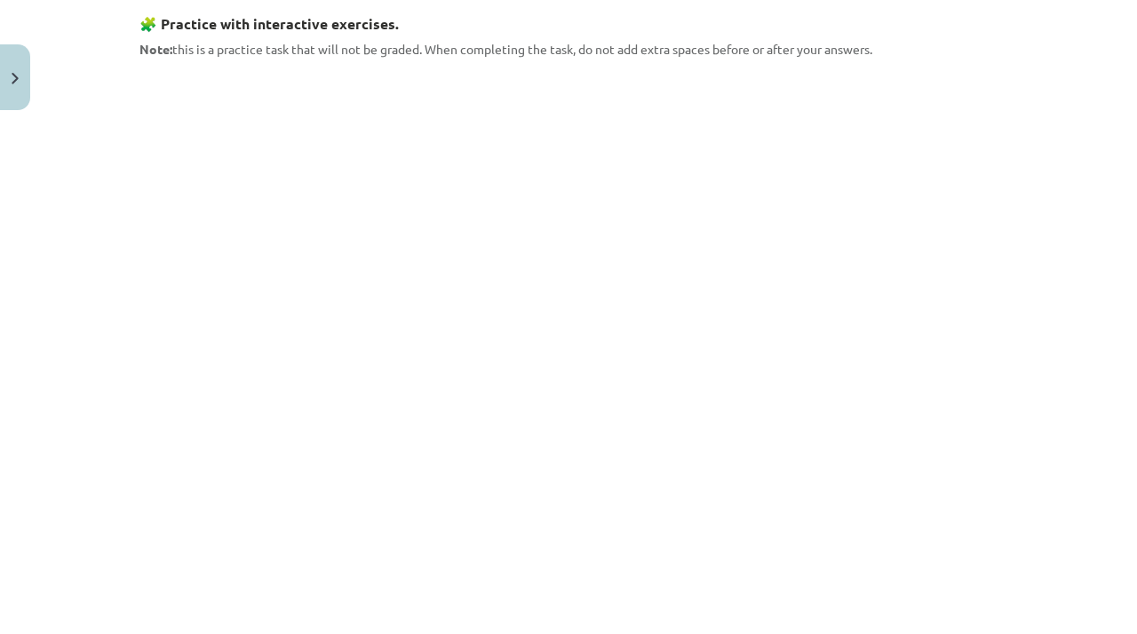
scroll to position [1792, 0]
